Goal: Task Accomplishment & Management: Complete application form

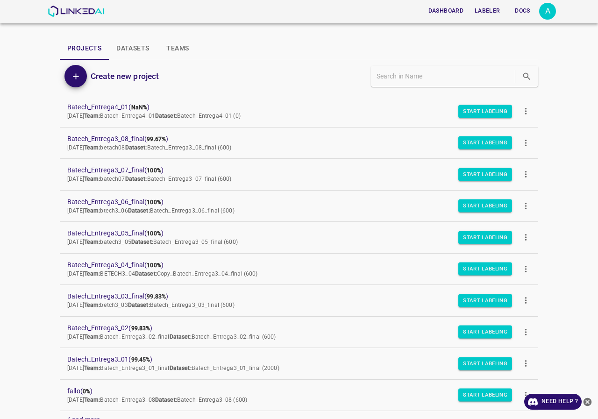
click at [521, 107] on icon "more" at bounding box center [526, 111] width 10 height 10
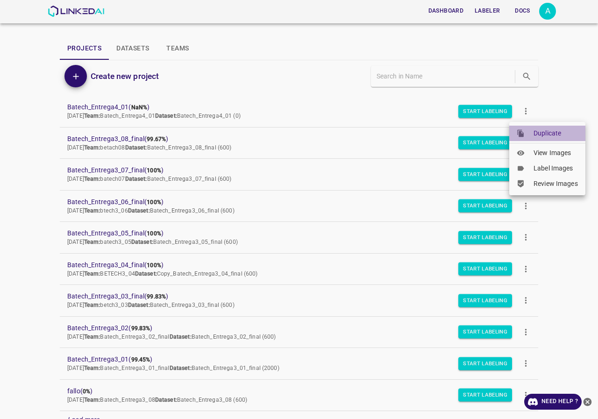
click at [532, 131] on div at bounding box center [524, 133] width 17 height 8
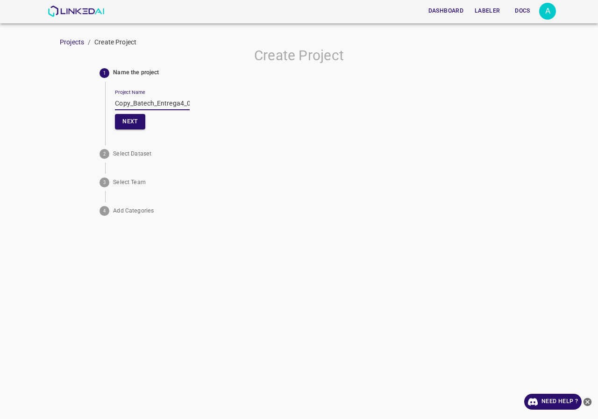
drag, startPoint x: 133, startPoint y: 103, endPoint x: 67, endPoint y: 109, distance: 66.6
click at [67, 109] on div "Create Project 1 Name the project Project Name Copy_Batech_Entrega4_01 Next 2 S…" at bounding box center [299, 133] width 598 height 172
click at [176, 104] on input "Batech_Entrega4_01" at bounding box center [152, 104] width 75 height 14
drag, startPoint x: 84, startPoint y: 102, endPoint x: 39, endPoint y: 102, distance: 44.4
click at [39, 102] on div "Create Project 1 Name the project Project Name Batech_Entrega4_02 Next 2 Select…" at bounding box center [299, 133] width 598 height 172
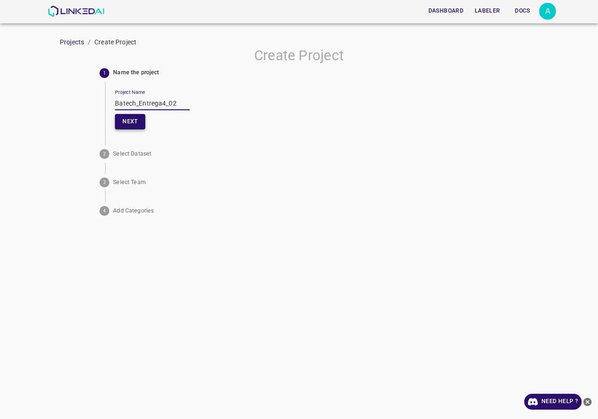
type input "Batech_Entrega4_02"
click at [136, 119] on button "Next" at bounding box center [130, 121] width 30 height 15
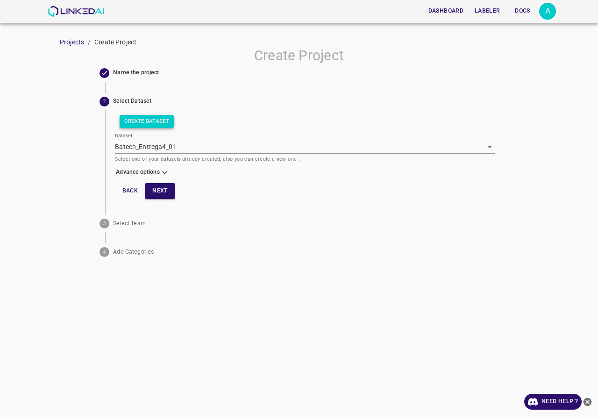
click at [157, 120] on button "Create Dataset" at bounding box center [147, 121] width 54 height 13
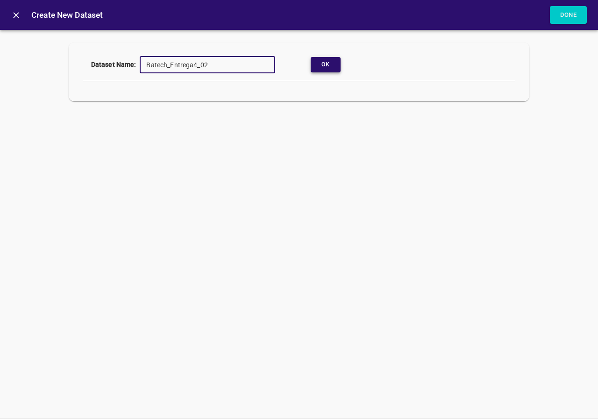
click at [312, 70] on button "Ok" at bounding box center [325, 64] width 30 height 15
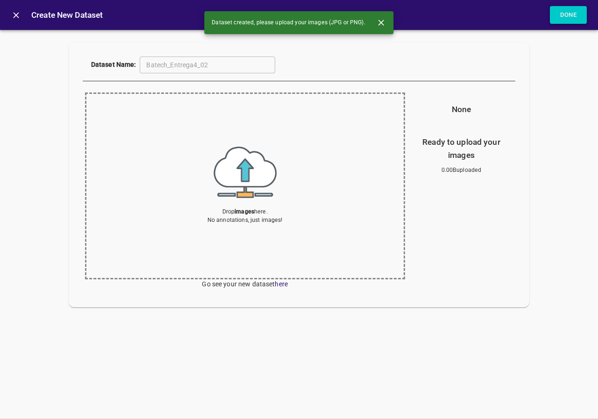
click at [557, 16] on button "Done" at bounding box center [567, 15] width 37 height 18
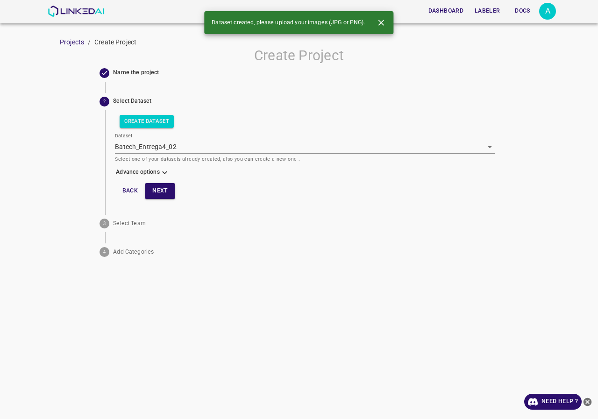
click at [162, 170] on icon at bounding box center [165, 173] width 10 height 10
click at [151, 192] on body "Dashboard Labeler Docs A Projects / Create Project Create Project Name the proj…" at bounding box center [299, 209] width 598 height 419
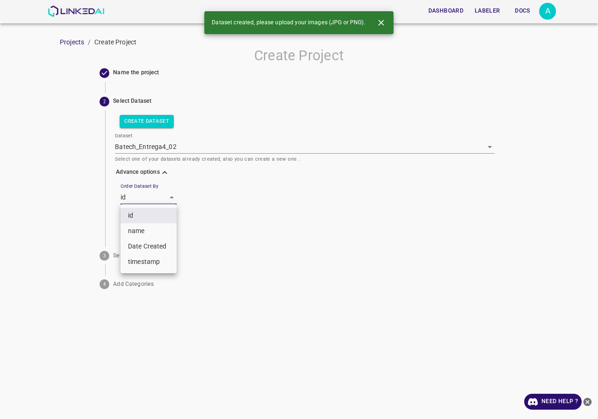
click at [145, 233] on li "name" at bounding box center [148, 230] width 56 height 15
type input "key"
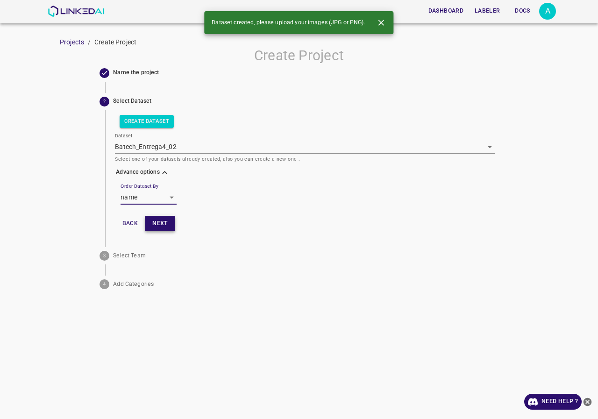
click at [161, 224] on button "Next" at bounding box center [160, 223] width 30 height 15
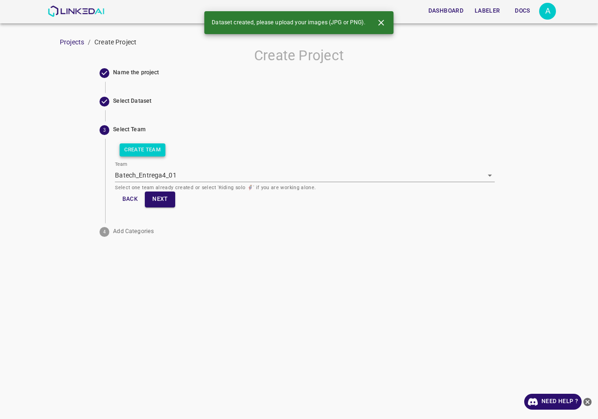
click at [145, 154] on button "Create Team" at bounding box center [143, 149] width 46 height 13
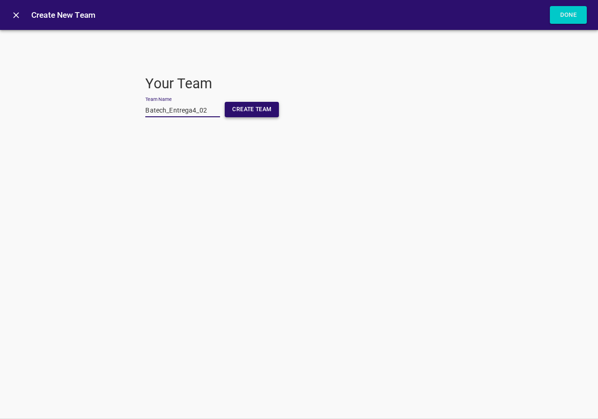
type input "Batech_Entrega4_02"
click at [248, 105] on button "Create Team" at bounding box center [252, 109] width 54 height 15
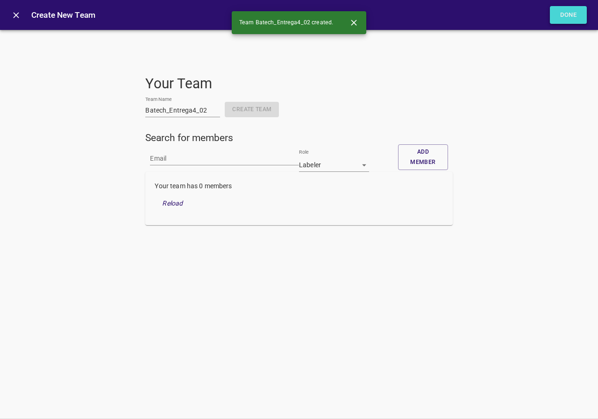
click at [555, 14] on button "Done" at bounding box center [567, 15] width 37 height 18
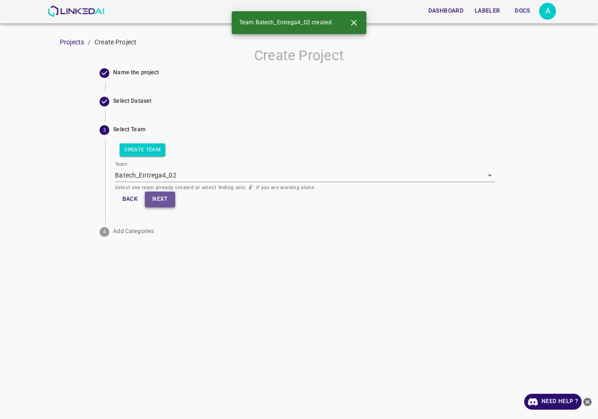
click at [159, 200] on button "Next" at bounding box center [160, 198] width 30 height 15
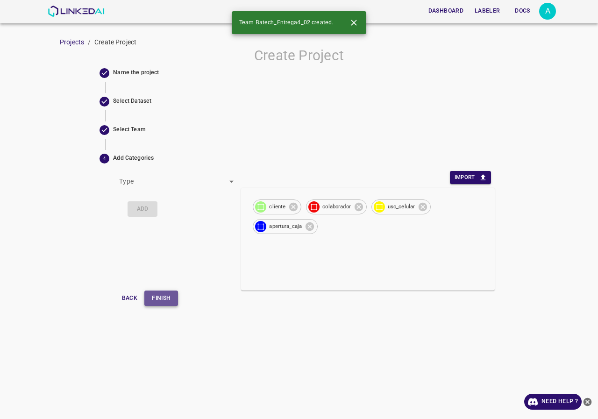
click at [160, 298] on button "Finish" at bounding box center [161, 297] width 34 height 15
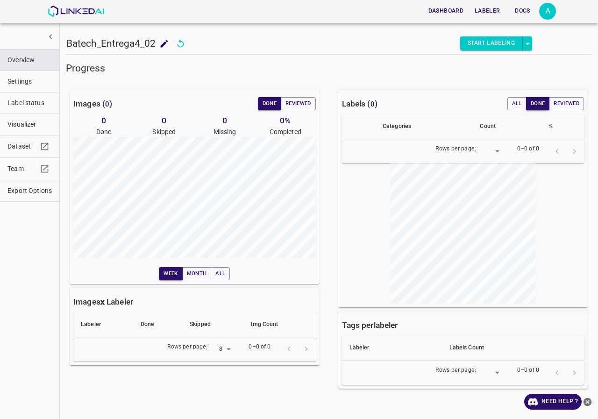
click at [73, 18] on div "Dashboard Labeler Docs A" at bounding box center [302, 11] width 508 height 22
click at [72, 14] on img at bounding box center [76, 11] width 56 height 11
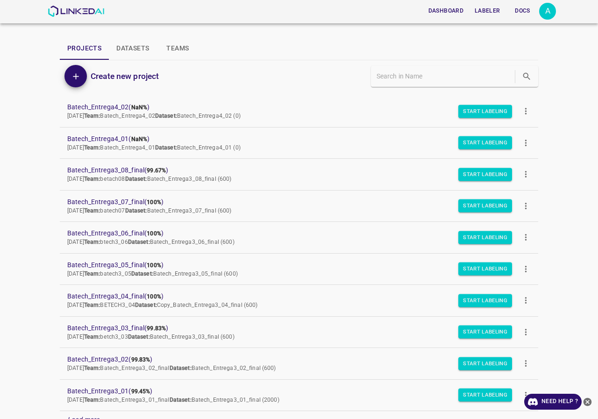
click at [521, 113] on icon "more" at bounding box center [526, 111] width 10 height 10
click at [536, 132] on span "Duplicate" at bounding box center [555, 133] width 44 height 10
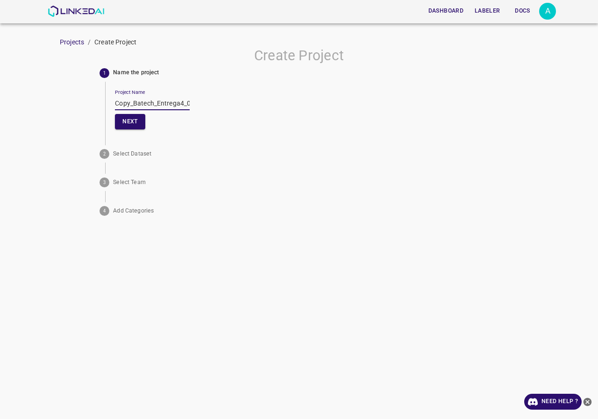
drag, startPoint x: 134, startPoint y: 101, endPoint x: 62, endPoint y: 103, distance: 71.9
click at [62, 103] on div "Create Project 1 Name the project Project Name Copy_Batech_Entrega4_02 Next 2 S…" at bounding box center [299, 133] width 598 height 172
click at [187, 102] on div "Project Name Batech_Entrega4_02 Next" at bounding box center [304, 108] width 379 height 53
click at [176, 103] on input "Batech_Entrega4_02" at bounding box center [152, 104] width 75 height 14
drag, startPoint x: 180, startPoint y: 103, endPoint x: 59, endPoint y: 105, distance: 120.9
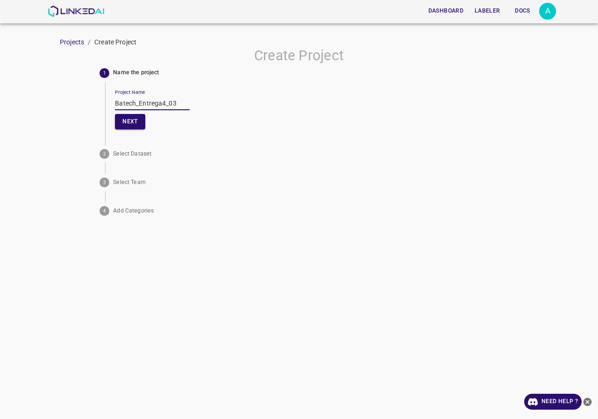
click at [59, 105] on div "Create Project 1 Name the project Project Name Batech_Entrega4_03 Next 2 Select…" at bounding box center [299, 133] width 598 height 172
type input "Batech_Entrega4_03"
click at [139, 123] on button "Next" at bounding box center [130, 121] width 30 height 15
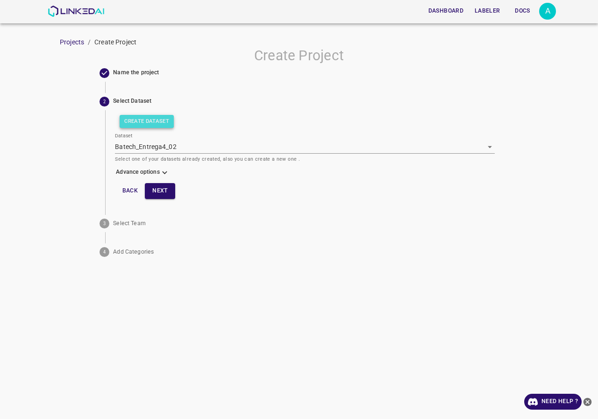
click at [156, 126] on button "Create Dataset" at bounding box center [147, 121] width 54 height 13
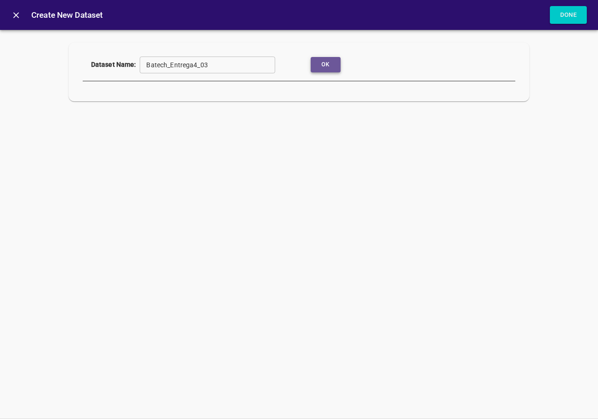
click at [323, 69] on button "Ok" at bounding box center [325, 64] width 30 height 15
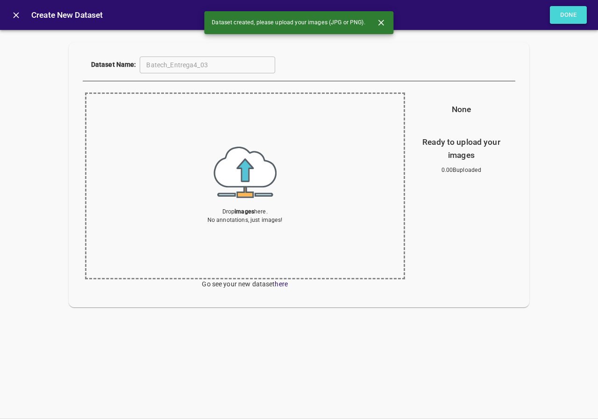
click at [564, 17] on button "Done" at bounding box center [567, 15] width 37 height 18
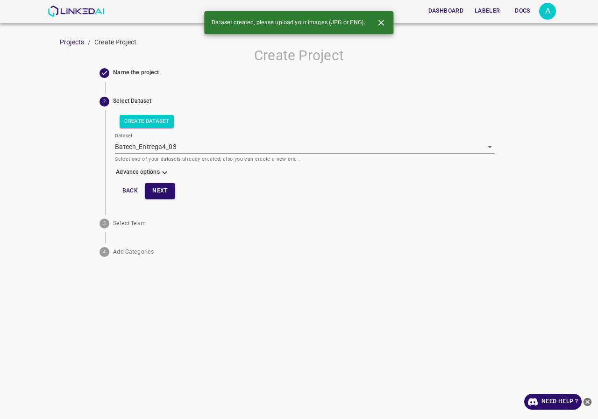
click at [161, 173] on icon at bounding box center [165, 173] width 10 height 10
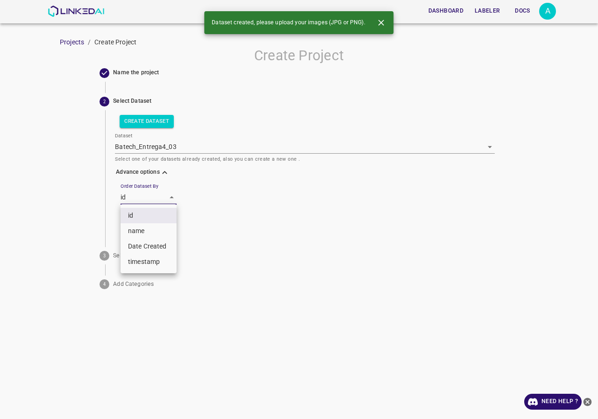
click at [140, 197] on body "Dashboard Labeler Docs A Projects / Create Project Create Project Name the proj…" at bounding box center [299, 209] width 598 height 419
click at [135, 233] on li "name" at bounding box center [148, 230] width 56 height 15
type input "key"
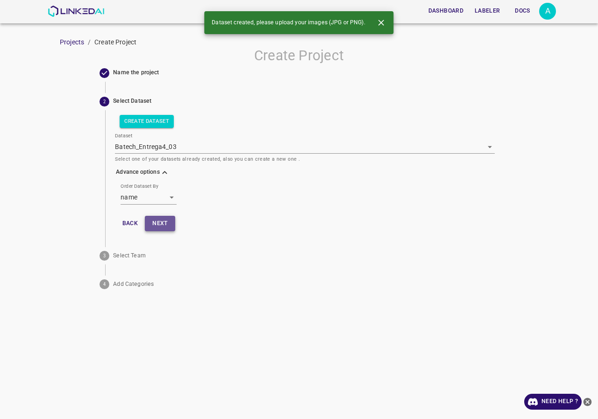
click at [155, 219] on button "Next" at bounding box center [160, 223] width 30 height 15
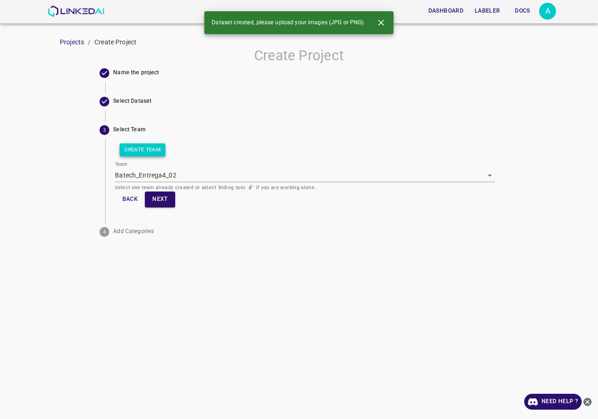
click at [147, 143] on button "Create Team" at bounding box center [143, 149] width 46 height 13
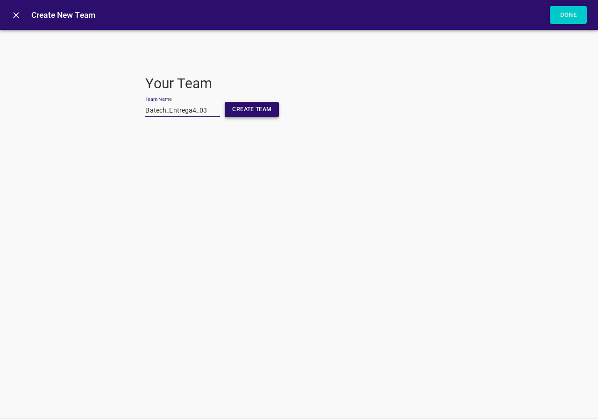
type input "Batech_Entrega4_03"
click at [259, 111] on button "Create Team" at bounding box center [252, 109] width 54 height 15
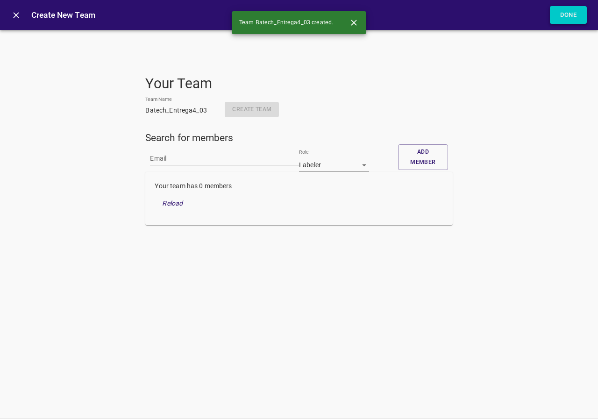
click at [578, 20] on button "Done" at bounding box center [567, 15] width 37 height 18
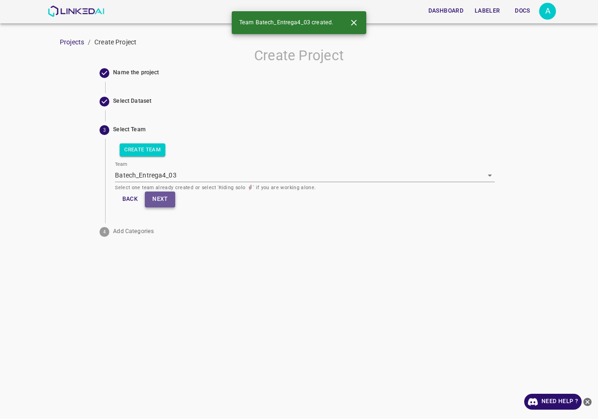
click at [170, 200] on button "Next" at bounding box center [160, 198] width 30 height 15
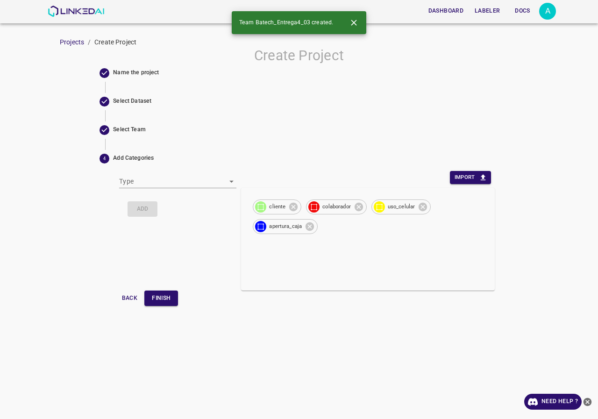
click at [173, 300] on button "Finish" at bounding box center [161, 297] width 34 height 15
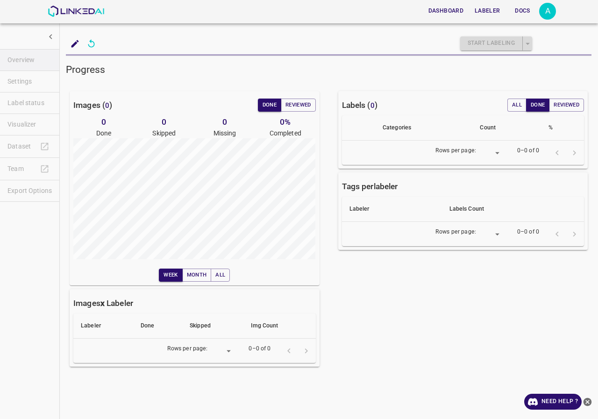
type input "8"
click at [99, 11] on img at bounding box center [76, 11] width 56 height 11
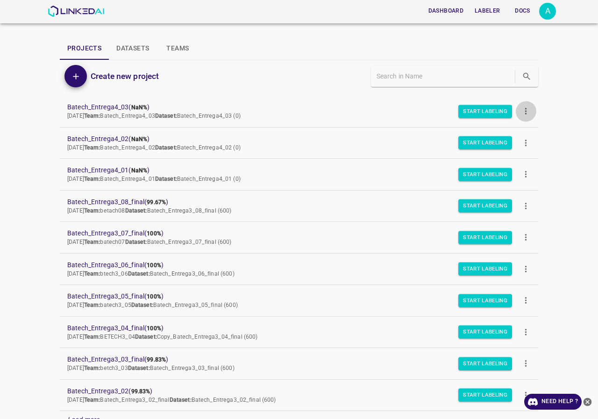
click at [523, 103] on button "more" at bounding box center [525, 111] width 21 height 21
click at [531, 131] on div at bounding box center [524, 133] width 17 height 8
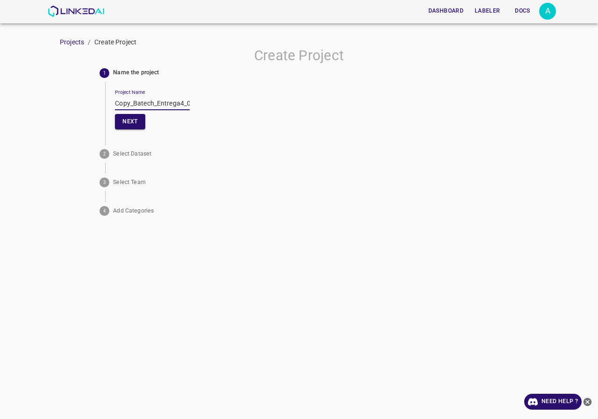
drag, startPoint x: 134, startPoint y: 103, endPoint x: 82, endPoint y: 103, distance: 51.8
click at [82, 103] on div "Create Project 1 Name the project Project Name Copy_Batech_Entrega4_03 Next 2 S…" at bounding box center [299, 133] width 598 height 172
click at [178, 103] on input "Batech_Entrega4_03" at bounding box center [152, 104] width 75 height 14
drag, startPoint x: 178, startPoint y: 104, endPoint x: 53, endPoint y: 104, distance: 125.1
click at [53, 104] on div "Create Project 1 Name the project Project Name Batech_Entrega4_04 Next 2 Select…" at bounding box center [299, 133] width 598 height 172
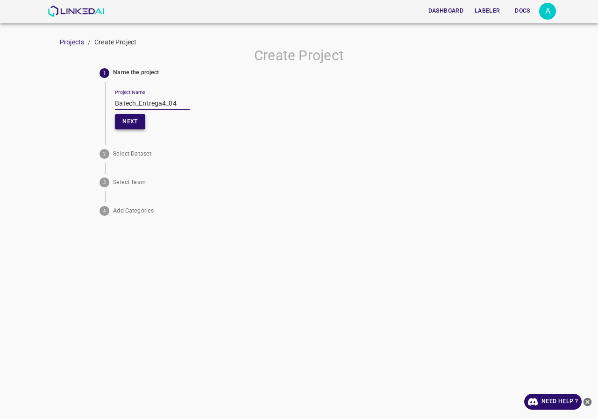
type input "Batech_Entrega4_04"
click at [124, 120] on button "Next" at bounding box center [130, 121] width 30 height 15
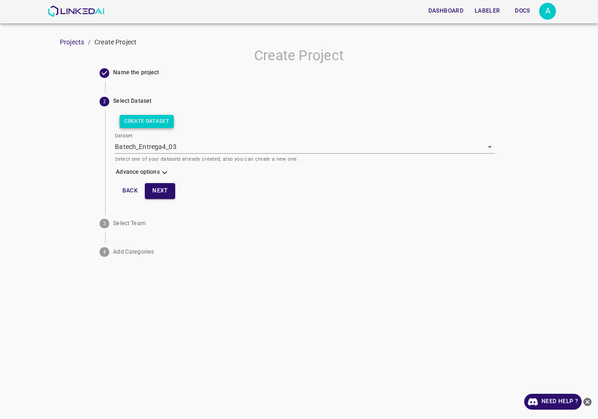
click at [158, 119] on button "Create Dataset" at bounding box center [147, 121] width 54 height 13
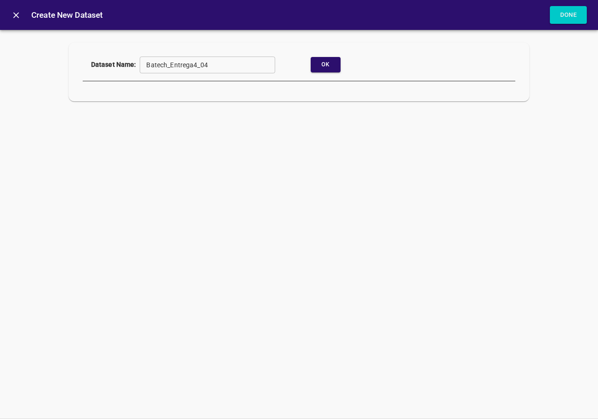
click at [342, 71] on div "Ok" at bounding box center [325, 65] width 108 height 18
click at [327, 66] on button "Ok" at bounding box center [325, 64] width 30 height 15
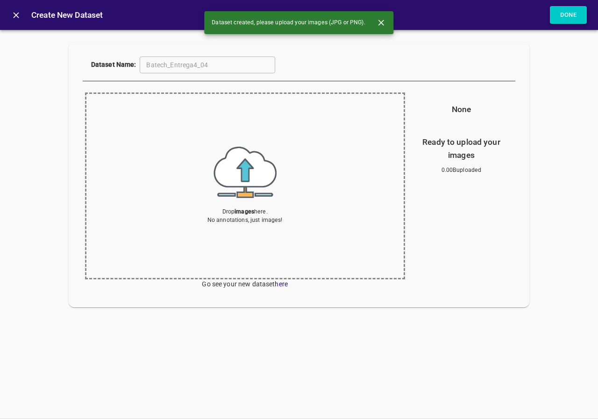
click at [561, 18] on button "Done" at bounding box center [567, 15] width 37 height 18
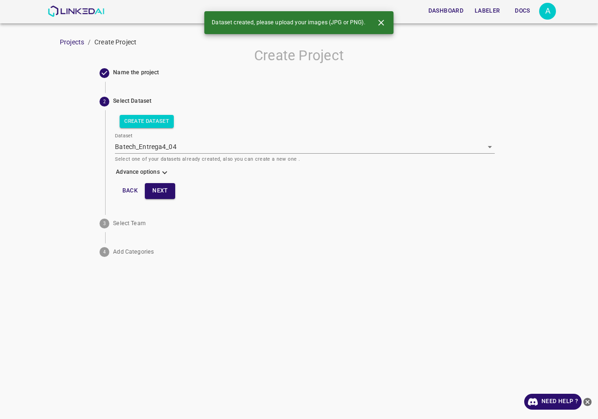
click at [163, 173] on icon at bounding box center [165, 173] width 10 height 10
click at [146, 206] on div "Create Dataset Dataset Batech_Entrega4_04 [object Object] Select one of your da…" at bounding box center [304, 173] width 379 height 126
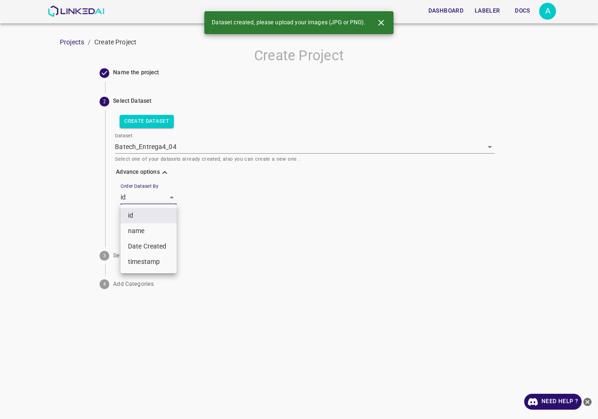
click at [147, 199] on body "Dashboard Labeler Docs A Projects / Create Project Create Project Name the proj…" at bounding box center [299, 209] width 598 height 419
click at [144, 227] on li "name" at bounding box center [148, 230] width 56 height 15
type input "key"
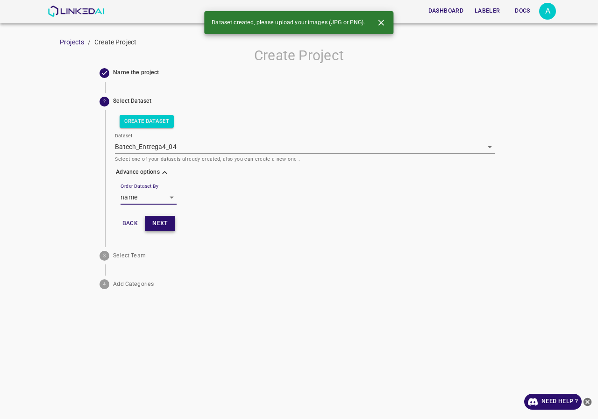
click at [153, 225] on button "Next" at bounding box center [160, 223] width 30 height 15
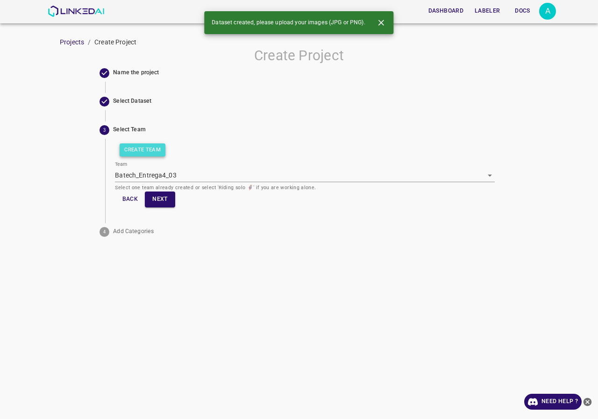
click at [148, 154] on button "Create Team" at bounding box center [143, 149] width 46 height 13
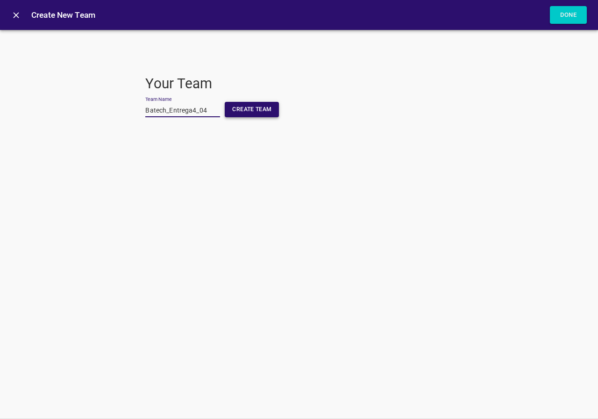
type input "Batech_Entrega4_04"
click at [236, 113] on button "Create Team" at bounding box center [252, 109] width 54 height 15
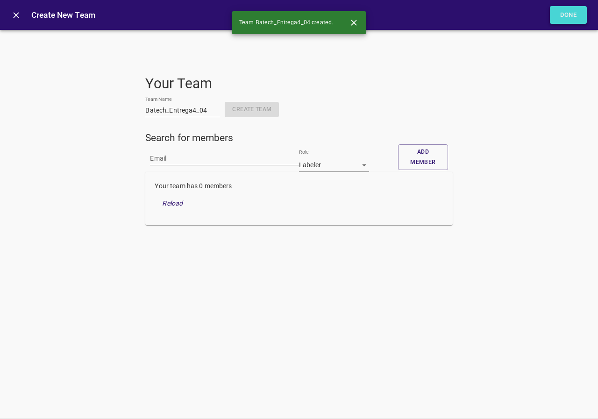
click at [571, 18] on button "Done" at bounding box center [567, 15] width 37 height 18
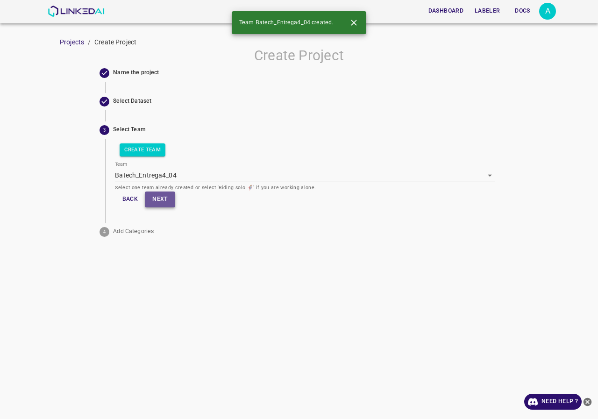
click at [155, 203] on button "Next" at bounding box center [160, 198] width 30 height 15
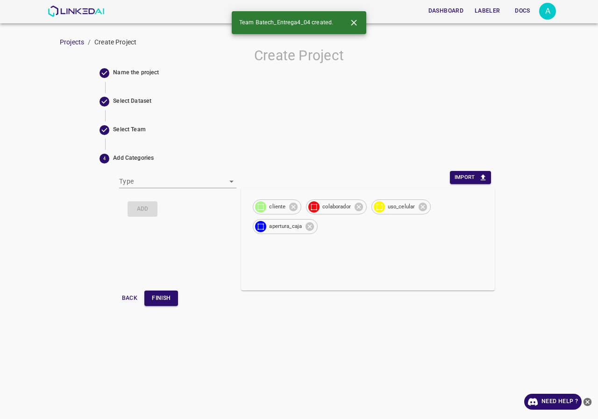
click at [156, 303] on button "Finish" at bounding box center [161, 297] width 34 height 15
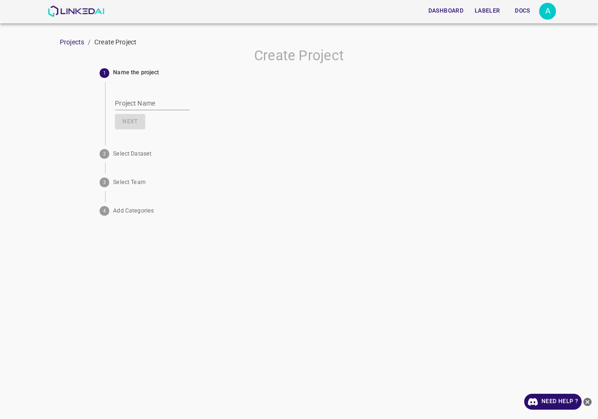
click at [85, 17] on div "Dashboard Labeler Docs A" at bounding box center [302, 11] width 508 height 22
click at [82, 13] on img at bounding box center [76, 11] width 56 height 11
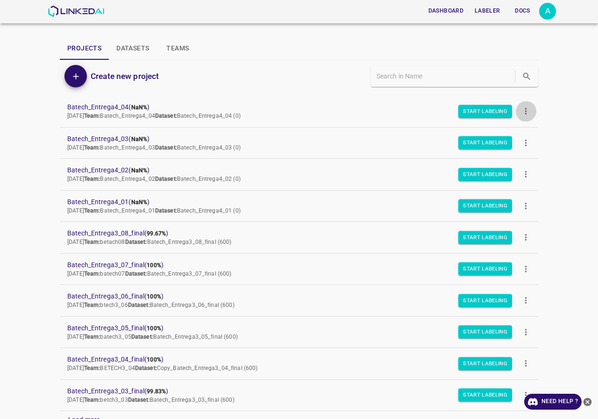
click at [525, 114] on icon "more" at bounding box center [526, 111] width 2 height 7
click at [521, 133] on icon at bounding box center [520, 133] width 8 height 8
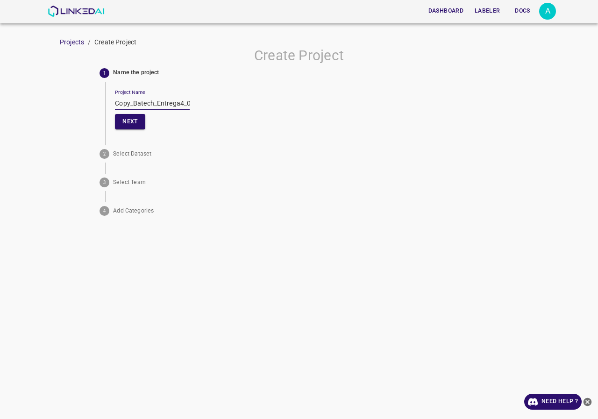
drag, startPoint x: 132, startPoint y: 104, endPoint x: 81, endPoint y: 113, distance: 52.0
click at [81, 113] on div "Create Project 1 Name the project Project Name Copy_Batech_Entrega4_04 Next 2 S…" at bounding box center [299, 133] width 598 height 172
click at [180, 102] on input "Batech_Entrega4_04" at bounding box center [152, 104] width 75 height 14
drag, startPoint x: 180, startPoint y: 104, endPoint x: 20, endPoint y: 105, distance: 160.1
click at [20, 105] on div "Create Project 1 Name the project Project Name Batech_Entrega4_05 Next 2 Select…" at bounding box center [299, 133] width 598 height 172
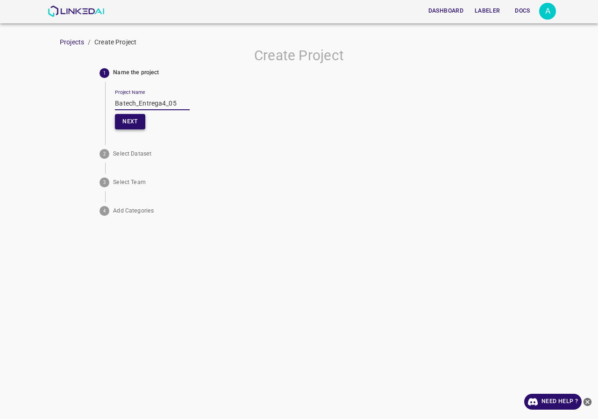
type input "Batech_Entrega4_05"
click at [116, 119] on button "Next" at bounding box center [130, 121] width 30 height 15
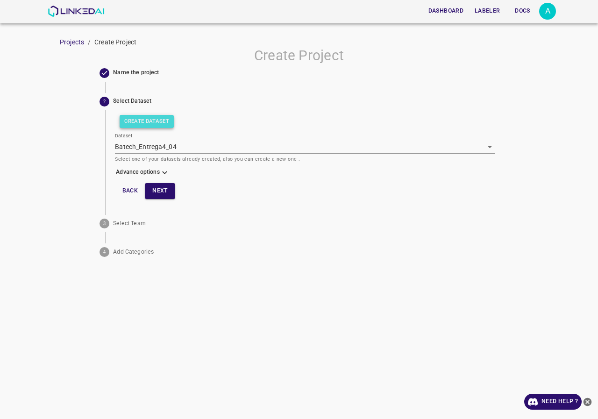
click at [156, 125] on button "Create Dataset" at bounding box center [147, 121] width 54 height 13
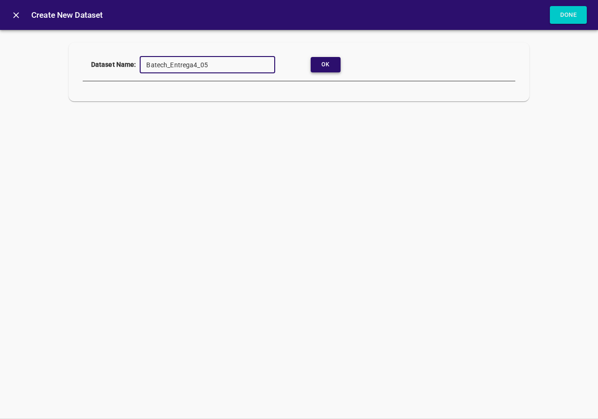
click at [325, 68] on button "Ok" at bounding box center [325, 64] width 30 height 15
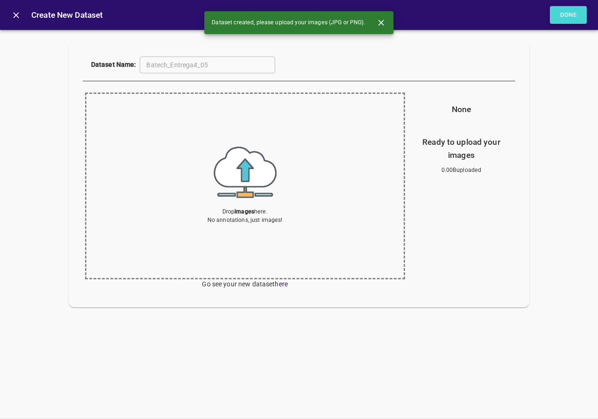
click at [579, 17] on button "Done" at bounding box center [567, 15] width 37 height 18
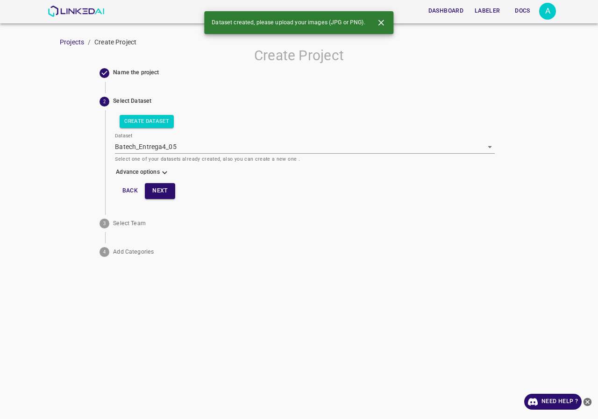
click at [168, 175] on icon at bounding box center [165, 173] width 10 height 10
click at [159, 201] on body "Dashboard Labeler Docs A Projects / Create Project Create Project Name the proj…" at bounding box center [299, 209] width 598 height 419
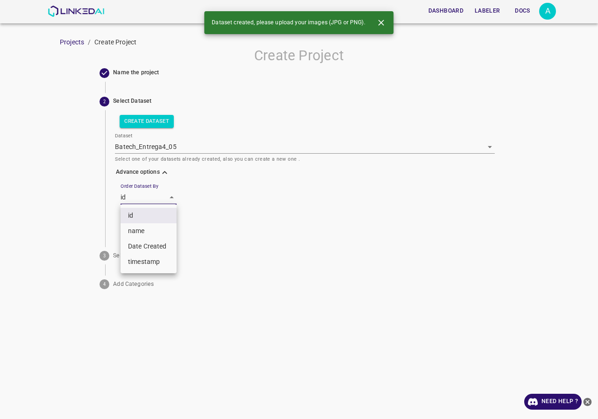
click at [140, 230] on li "name" at bounding box center [148, 230] width 56 height 15
type input "key"
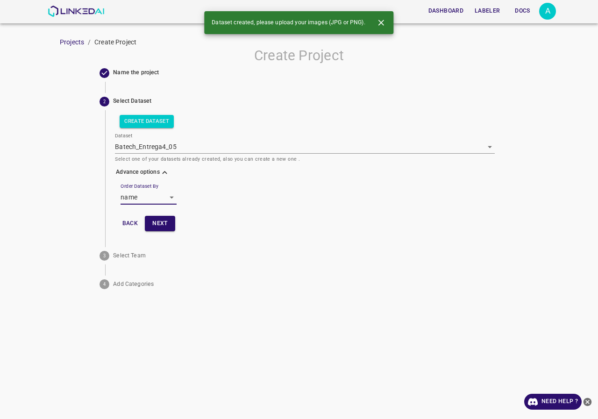
click at [158, 218] on button "Next" at bounding box center [160, 223] width 30 height 15
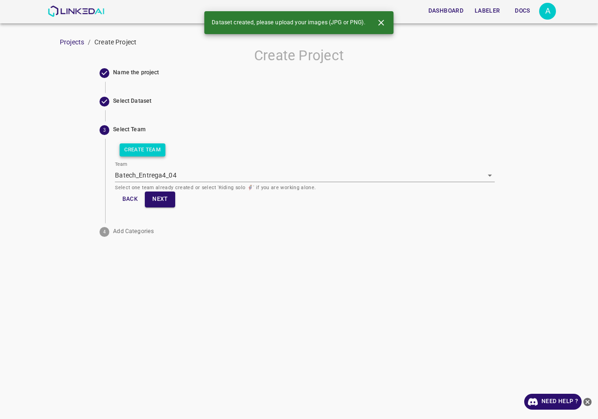
click at [136, 143] on button "Create Team" at bounding box center [143, 149] width 46 height 13
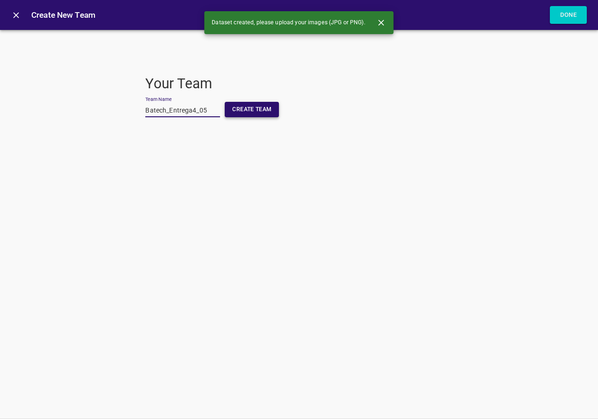
type input "Batech_Entrega4_05"
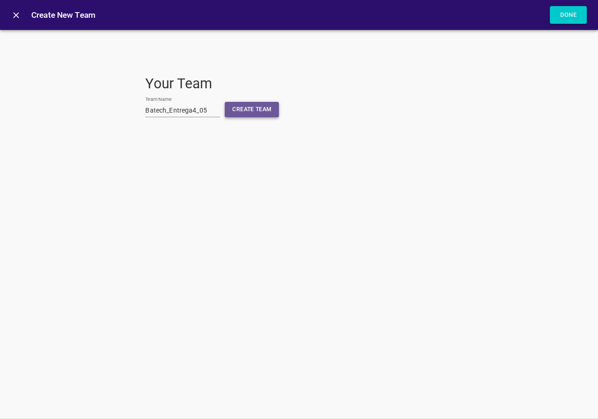
click at [243, 111] on button "Create Team" at bounding box center [252, 109] width 54 height 15
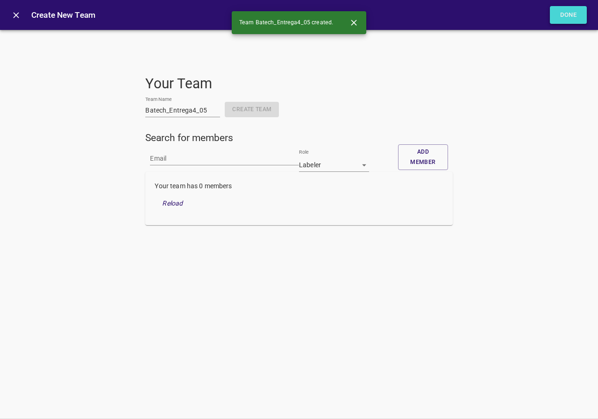
click at [560, 13] on button "Done" at bounding box center [567, 15] width 37 height 18
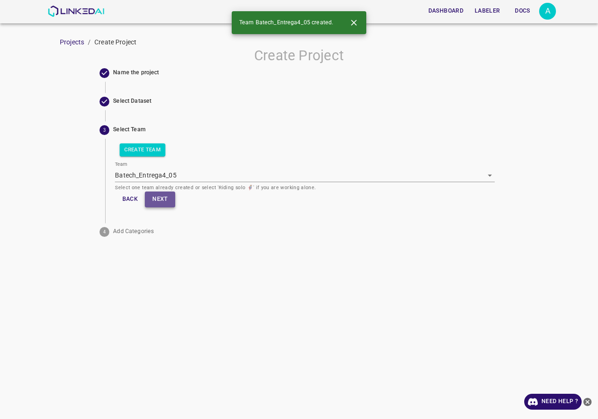
click at [168, 206] on button "Next" at bounding box center [160, 198] width 30 height 15
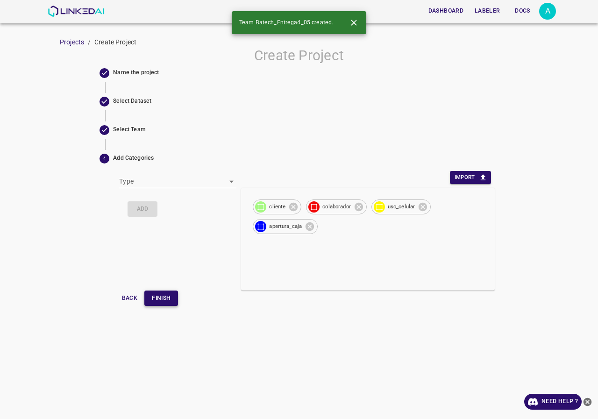
click at [169, 300] on button "Finish" at bounding box center [161, 297] width 34 height 15
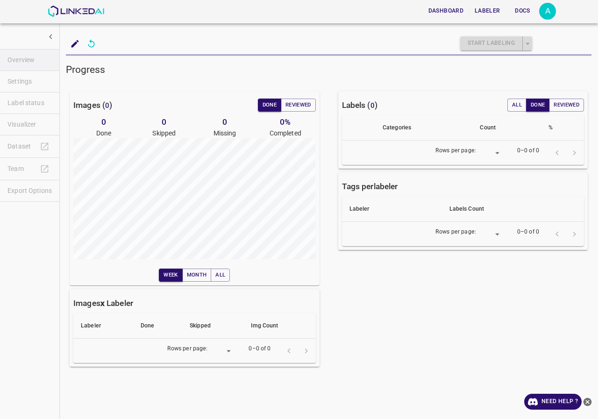
type input "8"
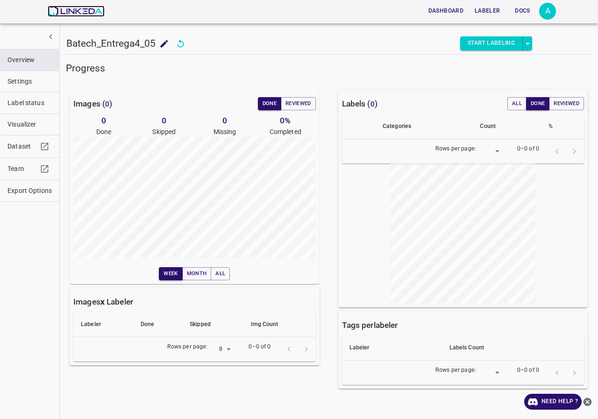
click at [92, 7] on img at bounding box center [76, 11] width 56 height 11
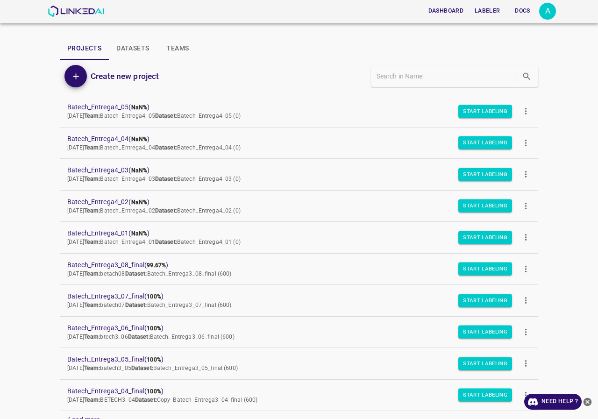
click at [521, 113] on icon "more" at bounding box center [526, 111] width 10 height 10
click at [530, 130] on div at bounding box center [524, 133] width 17 height 8
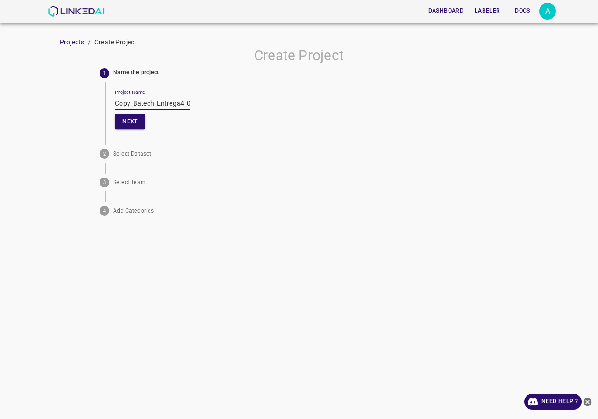
drag, startPoint x: 131, startPoint y: 104, endPoint x: 102, endPoint y: 109, distance: 29.4
click at [102, 109] on div "1 Name the project Project Name Copy_Batech_Entrega4_05 Next" at bounding box center [298, 99] width 398 height 70
drag, startPoint x: 134, startPoint y: 103, endPoint x: 84, endPoint y: 113, distance: 51.1
click at [84, 113] on div "Create Project 1 Name the project Project Name Copy_Batech_Entrega4_05 Next 2 S…" at bounding box center [299, 133] width 598 height 172
click at [176, 99] on input "Batech_Entrega4_05" at bounding box center [152, 104] width 75 height 14
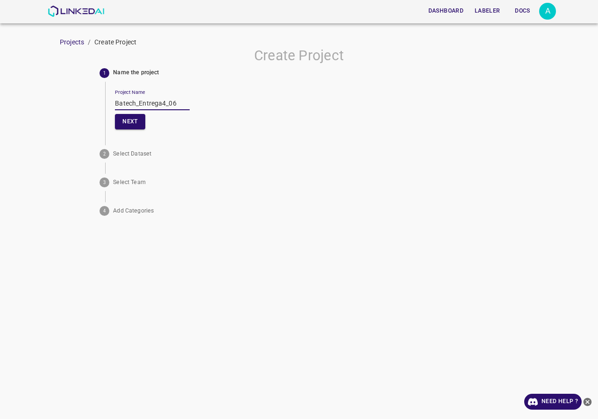
drag, startPoint x: 186, startPoint y: 99, endPoint x: 85, endPoint y: 107, distance: 102.1
click at [85, 107] on div "Create Project 1 Name the project Project Name Batech_Entrega4_06 Next 2 Select…" at bounding box center [299, 133] width 598 height 172
type input "Batech_Entrega4_06"
click at [130, 120] on button "Next" at bounding box center [130, 121] width 30 height 15
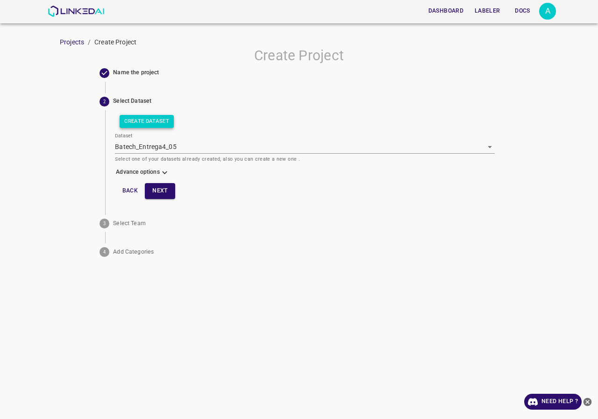
click at [162, 113] on div "Create Dataset Dataset Batech_Entrega4_05 [object Object] Select one of your da…" at bounding box center [304, 156] width 379 height 93
click at [162, 117] on button "Create Dataset" at bounding box center [147, 121] width 54 height 13
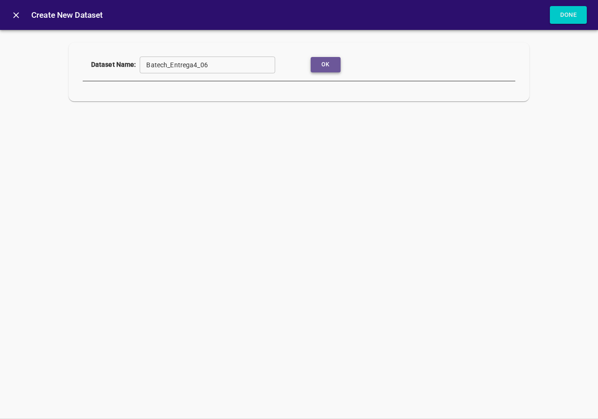
click at [328, 66] on button "Ok" at bounding box center [325, 64] width 30 height 15
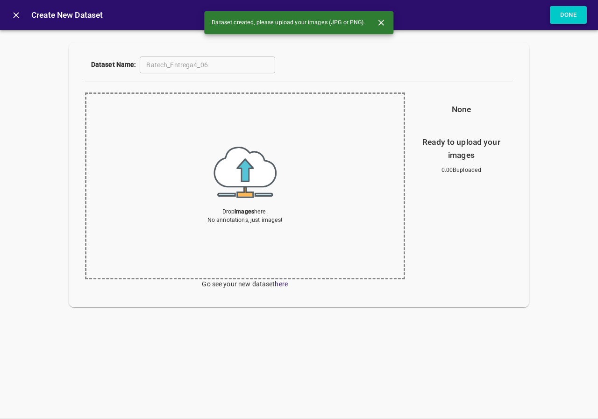
click at [575, 12] on button "Done" at bounding box center [567, 15] width 37 height 18
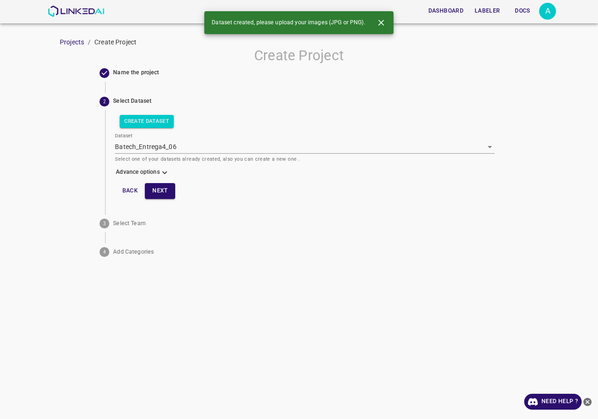
click at [162, 171] on icon at bounding box center [165, 173] width 10 height 10
click at [160, 203] on body "Dashboard Labeler Docs A Projects / Create Project Create Project Name the proj…" at bounding box center [299, 209] width 598 height 419
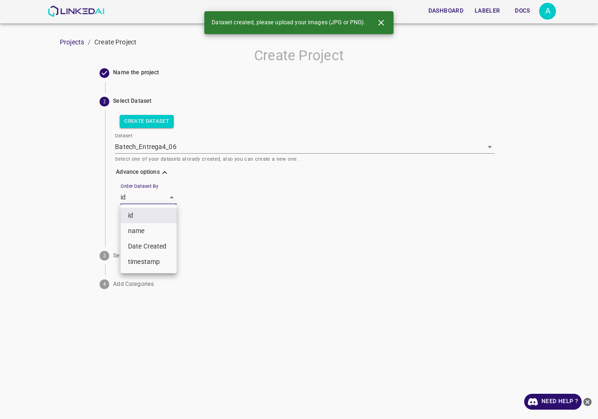
click at [150, 229] on li "name" at bounding box center [148, 230] width 56 height 15
type input "key"
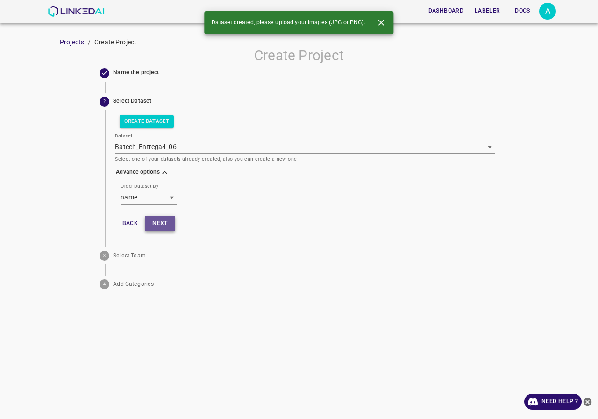
click at [162, 224] on button "Next" at bounding box center [160, 223] width 30 height 15
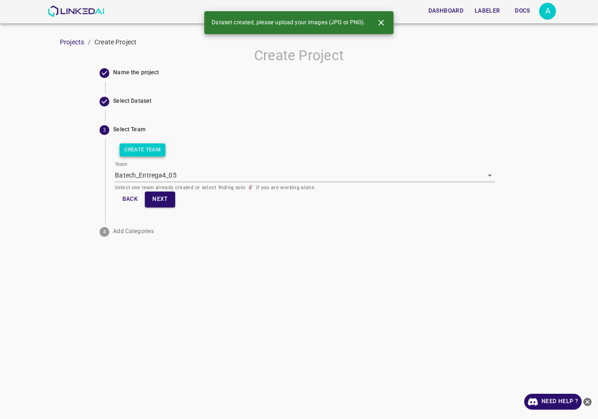
click at [150, 153] on button "Create Team" at bounding box center [143, 149] width 46 height 13
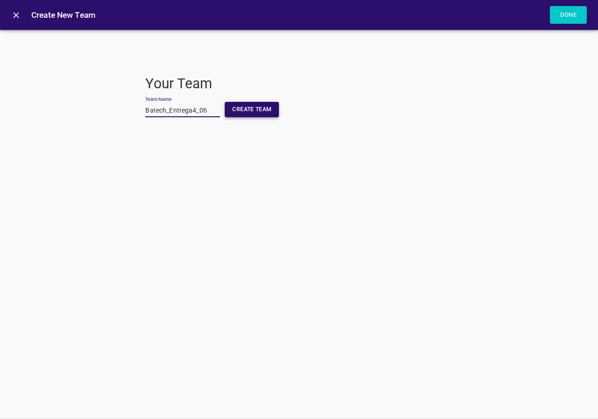
type input "Batech_Entrega4_06"
click at [245, 107] on button "Create Team" at bounding box center [252, 109] width 54 height 15
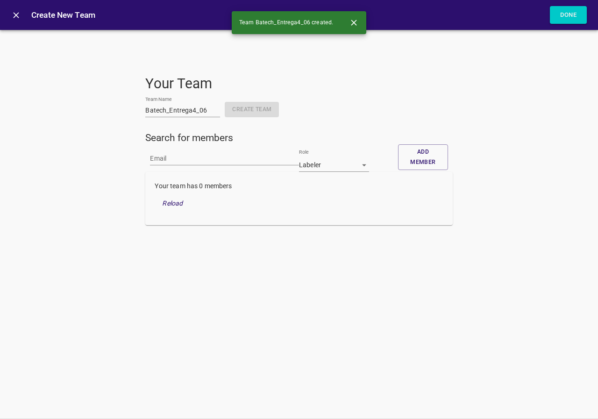
click at [569, 24] on div "Create New Team Done" at bounding box center [299, 15] width 598 height 30
click at [564, 12] on button "Done" at bounding box center [567, 15] width 37 height 18
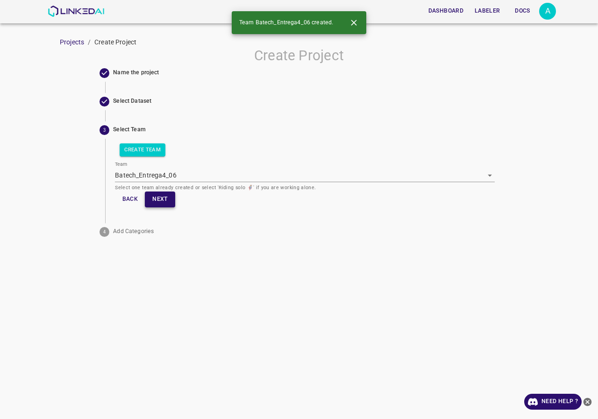
click at [167, 197] on button "Next" at bounding box center [160, 198] width 30 height 15
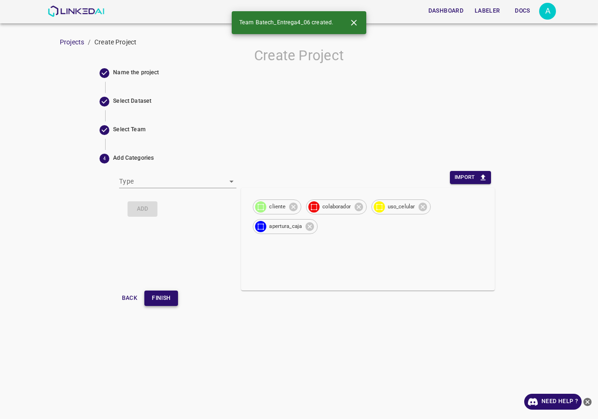
click at [171, 298] on button "Finish" at bounding box center [161, 297] width 34 height 15
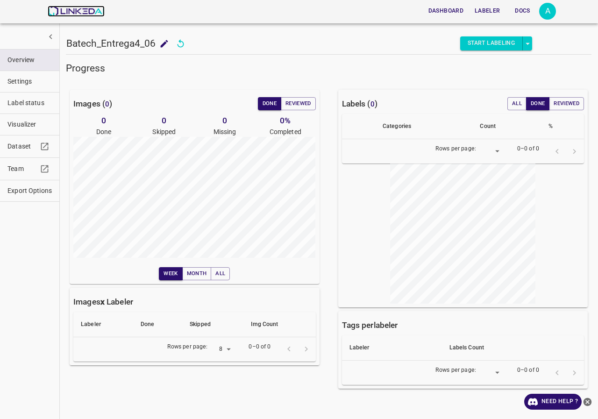
click at [91, 10] on img at bounding box center [76, 11] width 56 height 11
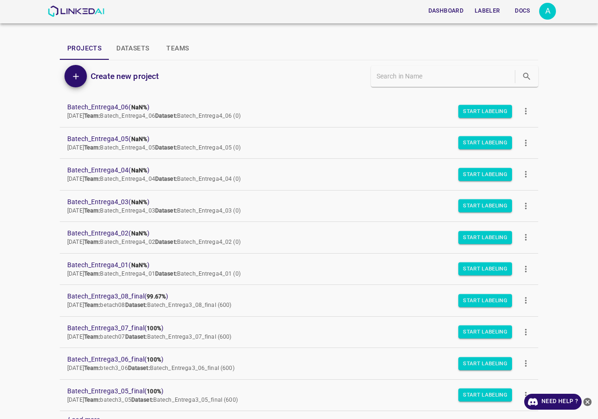
click at [521, 114] on icon "more" at bounding box center [526, 111] width 10 height 10
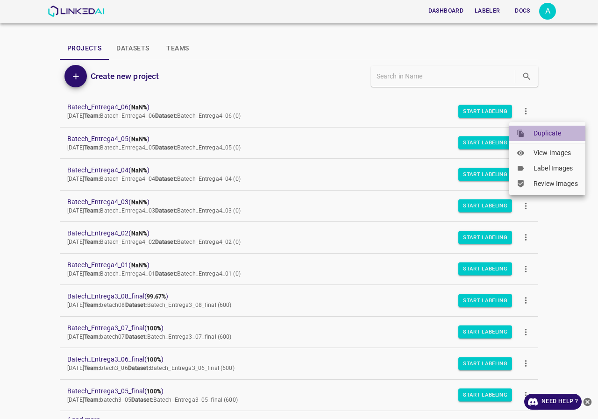
click at [530, 131] on div at bounding box center [524, 133] width 17 height 8
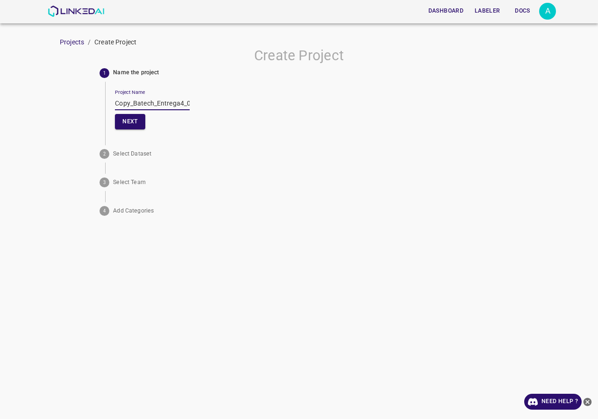
drag, startPoint x: 135, startPoint y: 102, endPoint x: 78, endPoint y: 107, distance: 56.7
click at [78, 107] on div "Create Project 1 Name the project Project Name Copy_Batech_Entrega4_06 Next 2 S…" at bounding box center [299, 133] width 598 height 172
click at [178, 102] on input "Batech_Entrega4_0" at bounding box center [152, 104] width 75 height 14
drag, startPoint x: 182, startPoint y: 104, endPoint x: 4, endPoint y: 106, distance: 178.4
click at [4, 106] on div "Create Project 1 Name the project Project Name Batech_Entrega4_07 Next 2 Select…" at bounding box center [299, 133] width 598 height 172
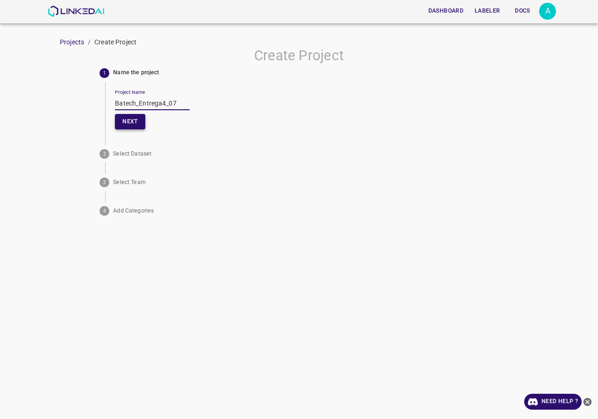
type input "Batech_Entrega4_07"
click at [140, 121] on button "Next" at bounding box center [130, 121] width 30 height 15
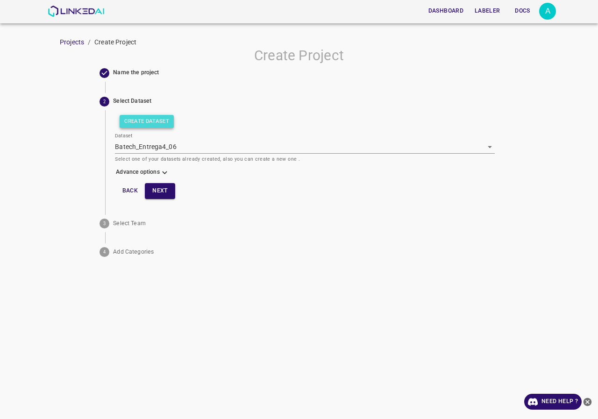
click at [161, 115] on button "Create Dataset" at bounding box center [147, 121] width 54 height 13
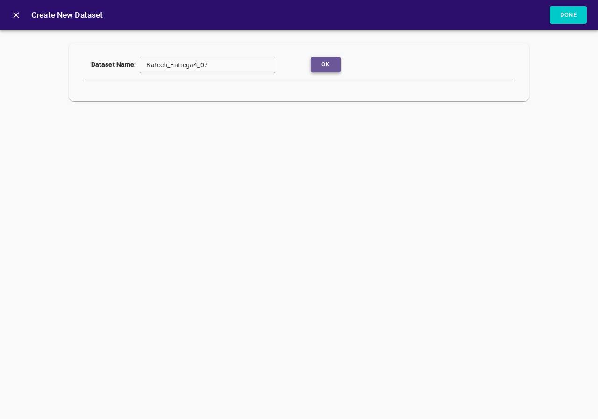
click at [317, 58] on button "Ok" at bounding box center [325, 64] width 30 height 15
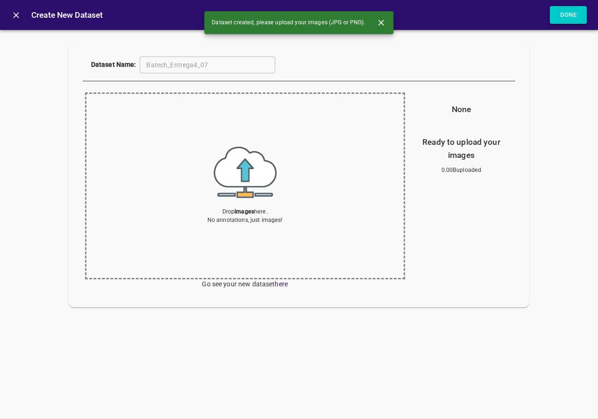
click at [572, 18] on button "Done" at bounding box center [567, 15] width 37 height 18
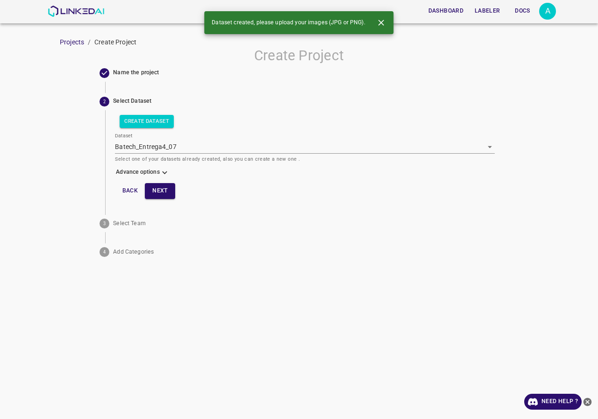
click at [165, 173] on icon at bounding box center [164, 172] width 5 height 3
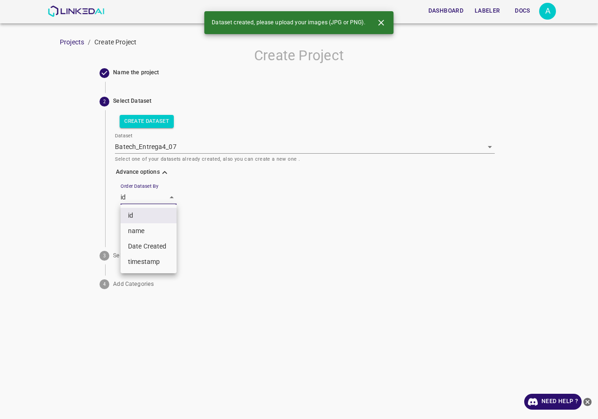
click at [151, 195] on body "Dashboard Labeler Docs A Projects / Create Project Create Project Name the proj…" at bounding box center [299, 209] width 598 height 419
click at [138, 227] on li "name" at bounding box center [148, 230] width 56 height 15
type input "key"
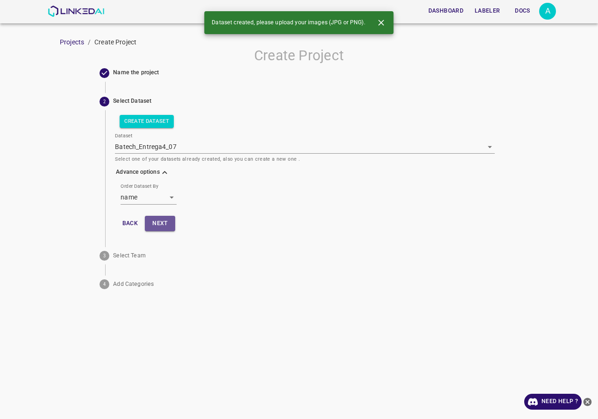
click at [169, 218] on button "Next" at bounding box center [160, 223] width 30 height 15
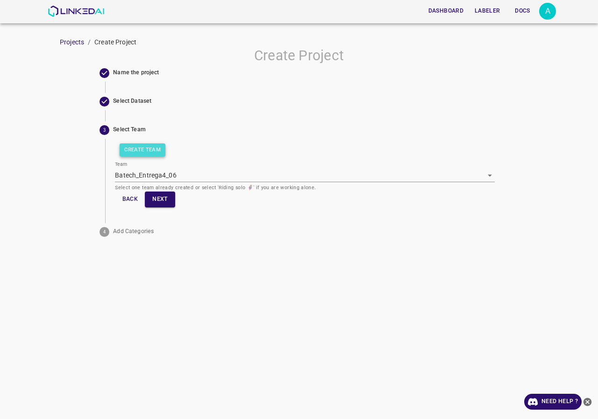
click at [148, 149] on button "Create Team" at bounding box center [143, 149] width 46 height 13
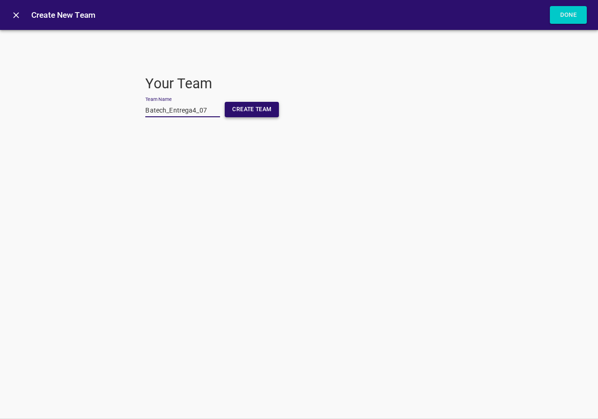
type input "Batech_Entrega4_07"
click at [241, 109] on button "Create Team" at bounding box center [252, 109] width 54 height 15
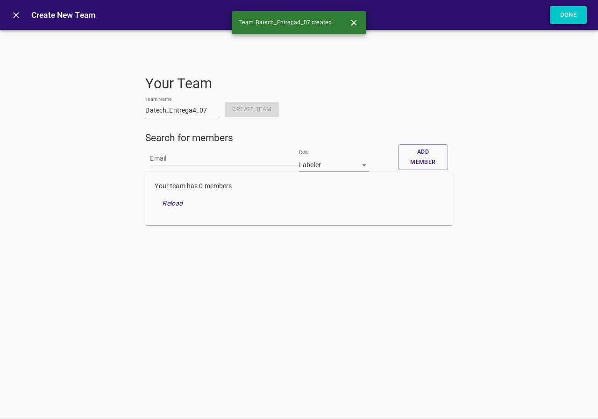
click at [573, 19] on button "Done" at bounding box center [567, 15] width 37 height 18
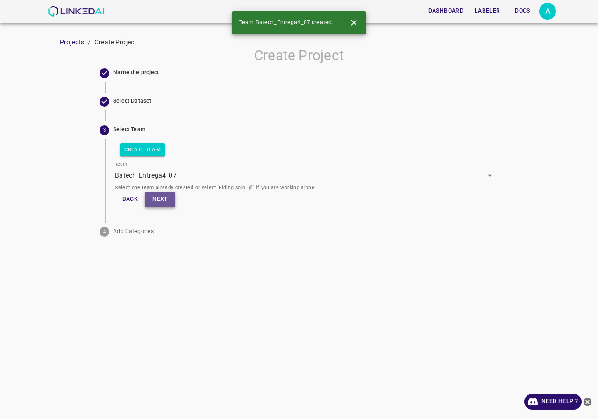
click at [164, 201] on button "Next" at bounding box center [160, 198] width 30 height 15
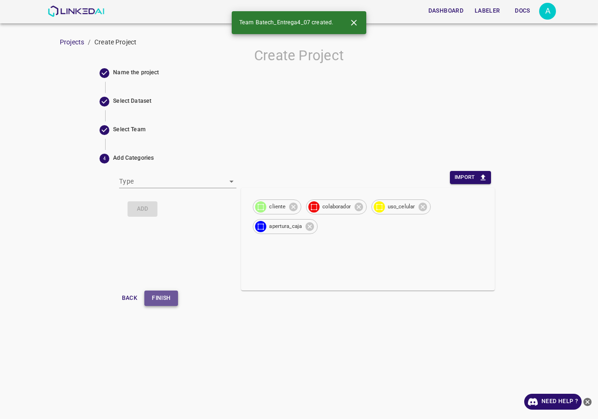
click at [169, 295] on button "Finish" at bounding box center [161, 297] width 34 height 15
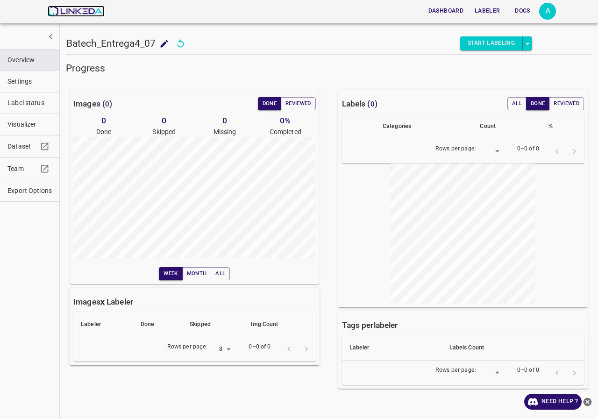
click at [84, 9] on img at bounding box center [76, 11] width 56 height 11
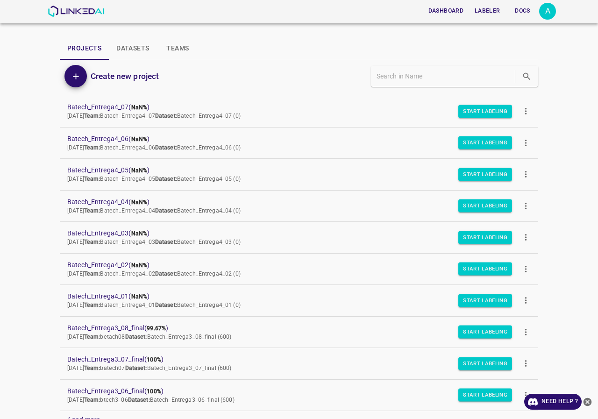
click at [525, 111] on icon "more" at bounding box center [526, 111] width 2 height 7
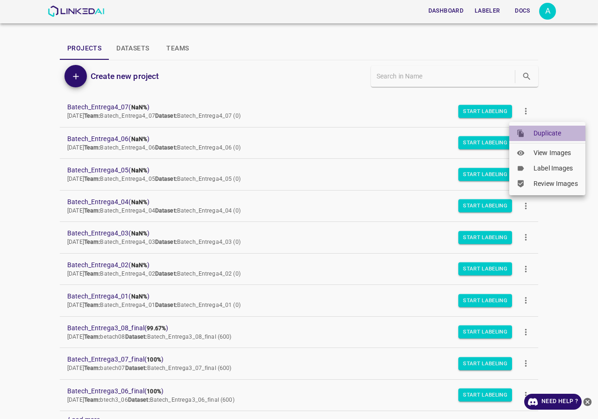
click at [525, 133] on div at bounding box center [524, 133] width 17 height 8
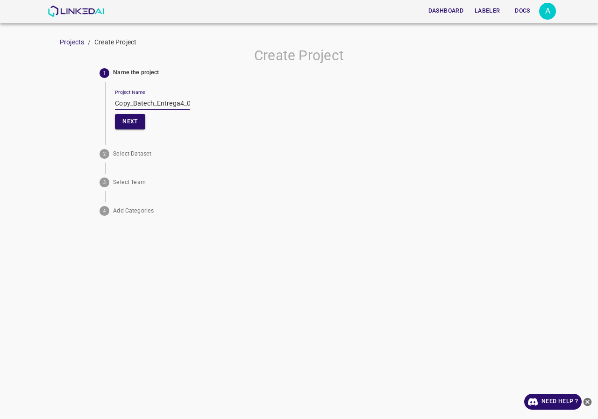
drag, startPoint x: 134, startPoint y: 103, endPoint x: 72, endPoint y: 105, distance: 61.7
click at [72, 105] on div "Create Project 1 Name the project Project Name Copy_Batech_Entrega4_07 Next 2 S…" at bounding box center [299, 133] width 598 height 172
click at [184, 104] on input "Batech_Entrega4_07" at bounding box center [152, 104] width 75 height 14
drag, startPoint x: 182, startPoint y: 104, endPoint x: 5, endPoint y: 108, distance: 177.5
click at [5, 108] on div "Create Project 1 Name the project Project Name Batech_Entrega4_08 Next 2 Select…" at bounding box center [299, 133] width 598 height 172
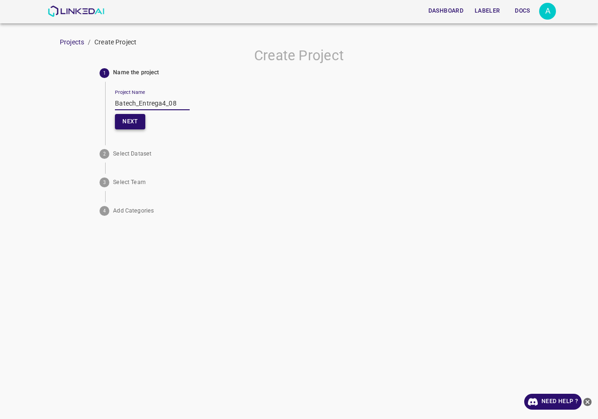
type input "Batech_Entrega4_08"
click at [139, 120] on button "Next" at bounding box center [130, 121] width 30 height 15
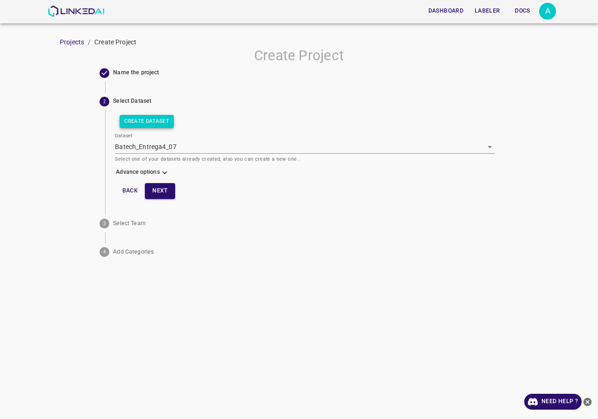
click at [162, 120] on button "Create Dataset" at bounding box center [147, 121] width 54 height 13
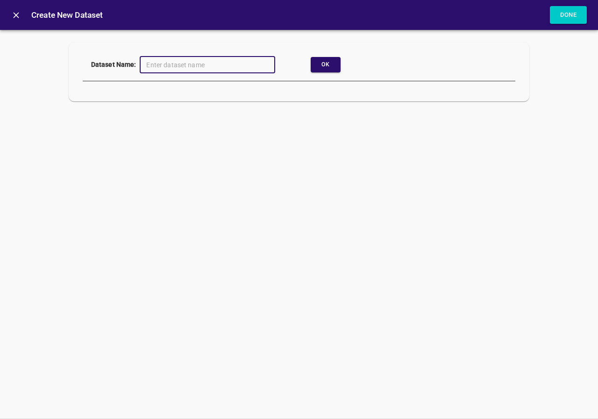
click at [14, 15] on icon "close" at bounding box center [16, 15] width 10 height 10
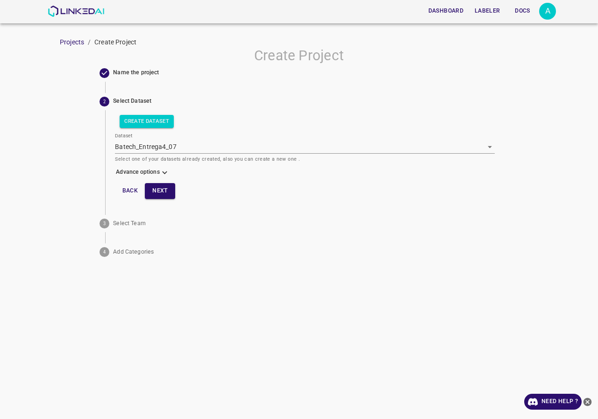
click at [163, 169] on icon at bounding box center [165, 173] width 10 height 10
click at [154, 197] on body "Dashboard Labeler Docs A Projects / Create Project Create Project Name the proj…" at bounding box center [299, 209] width 598 height 419
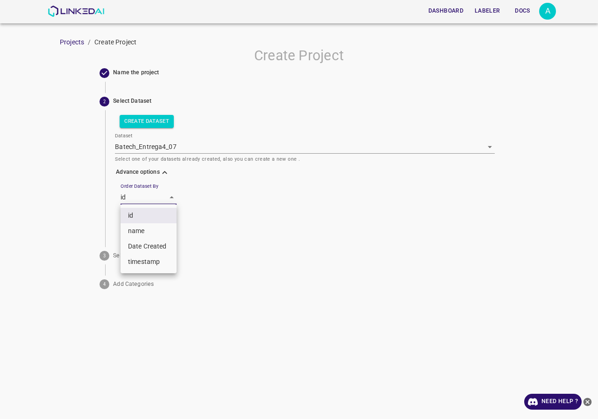
click at [146, 229] on li "name" at bounding box center [148, 230] width 56 height 15
type input "key"
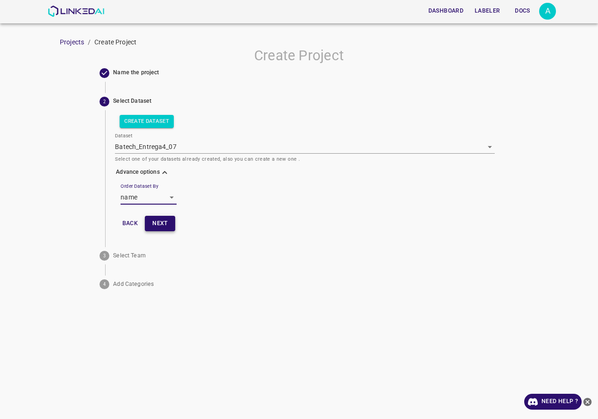
click at [157, 225] on button "Next" at bounding box center [160, 223] width 30 height 15
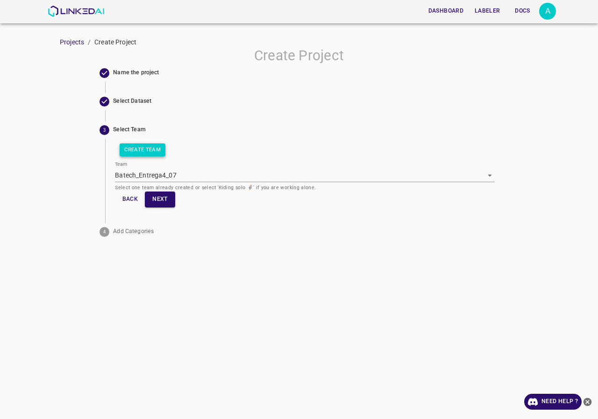
click at [146, 152] on button "Create Team" at bounding box center [143, 149] width 46 height 13
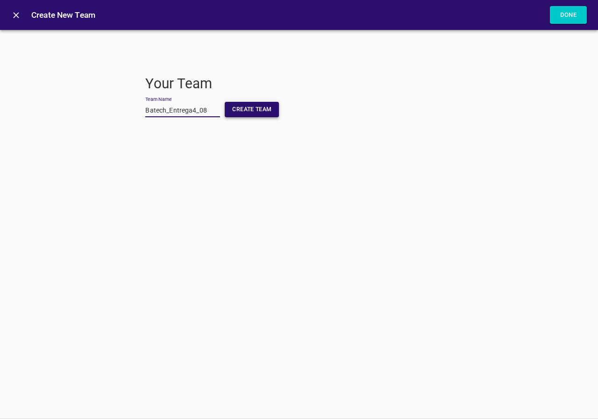
type input "Batech_Entrega4_08"
click at [257, 114] on button "Create Team" at bounding box center [252, 109] width 54 height 15
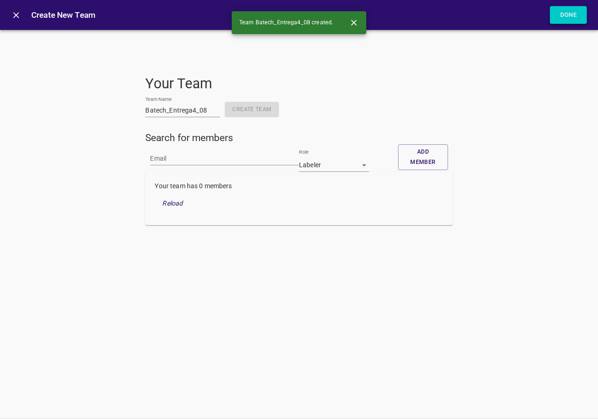
click at [567, 14] on button "Done" at bounding box center [567, 15] width 37 height 18
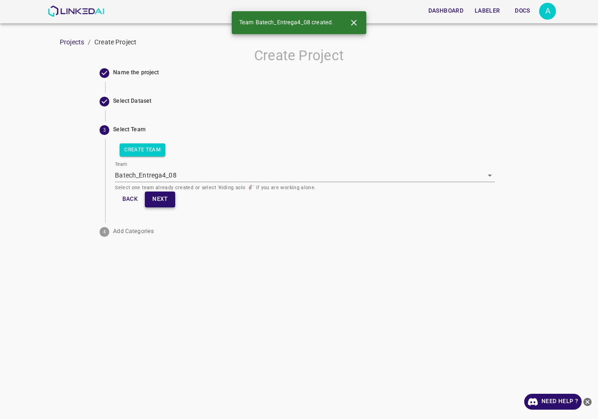
click at [168, 203] on button "Next" at bounding box center [160, 198] width 30 height 15
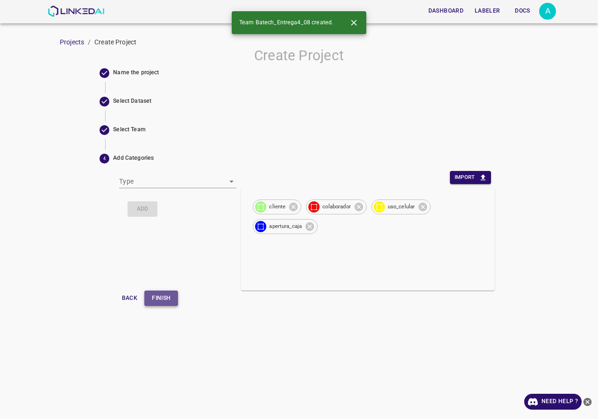
click at [173, 294] on button "Finish" at bounding box center [161, 297] width 34 height 15
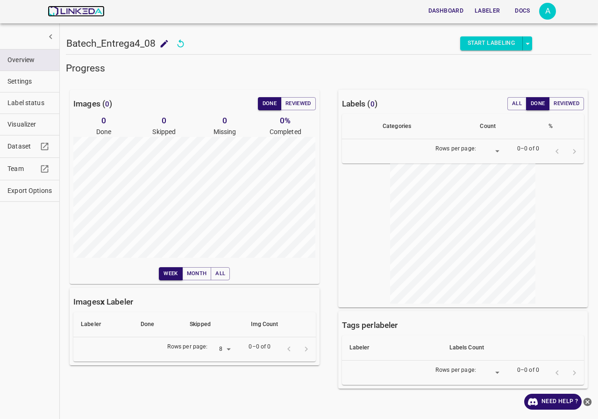
click at [87, 13] on img at bounding box center [76, 11] width 56 height 11
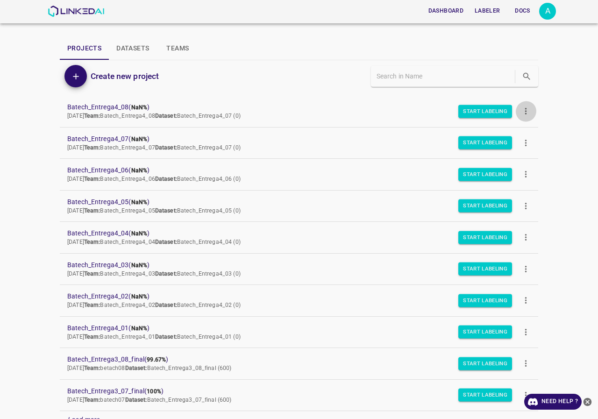
click at [522, 110] on icon "more" at bounding box center [526, 111] width 10 height 10
click at [545, 136] on span "Duplicate" at bounding box center [555, 133] width 44 height 10
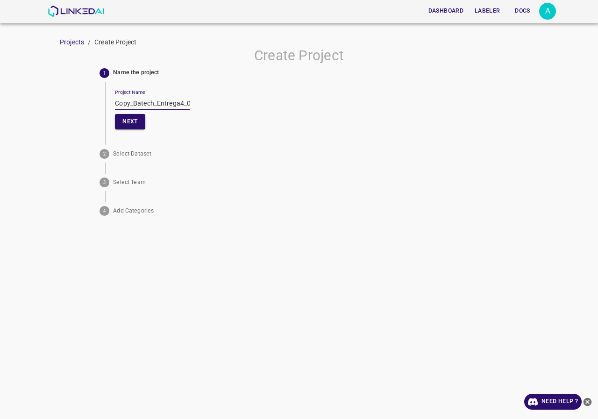
drag, startPoint x: 134, startPoint y: 103, endPoint x: 56, endPoint y: 106, distance: 78.5
click at [56, 106] on div "Create Project 1 Name the project Project Name Copy_Batech_Entrega4_08 Next 2 S…" at bounding box center [299, 133] width 598 height 172
click at [176, 106] on input "Batech_Entrega4_08" at bounding box center [152, 104] width 75 height 14
drag, startPoint x: 184, startPoint y: 104, endPoint x: 19, endPoint y: 106, distance: 165.3
click at [19, 106] on div "Create Project 1 Name the project Project Name Batech_Entrega4_09 Next 2 Select…" at bounding box center [299, 133] width 598 height 172
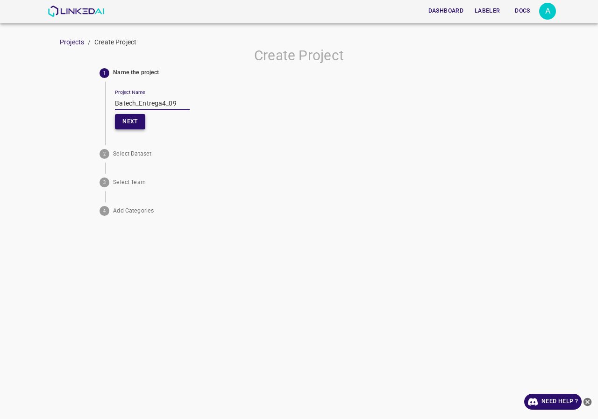
type input "Batech_Entrega4_09"
click at [132, 126] on button "Next" at bounding box center [130, 121] width 30 height 15
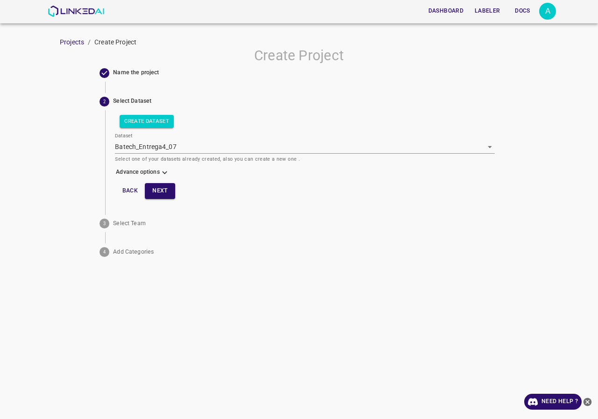
click at [163, 170] on icon at bounding box center [165, 173] width 10 height 10
click at [156, 200] on body "Dashboard Labeler Docs A Projects / Create Project Create Project Name the proj…" at bounding box center [299, 209] width 598 height 419
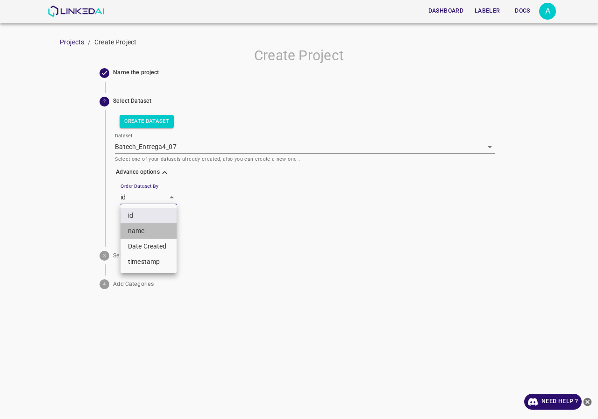
click at [147, 228] on li "name" at bounding box center [148, 230] width 56 height 15
type input "key"
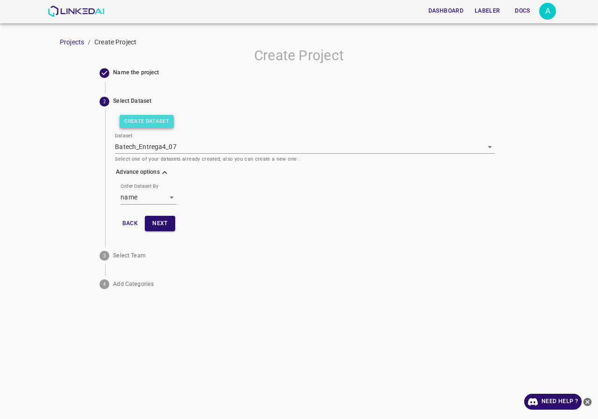
click at [157, 126] on button "Create Dataset" at bounding box center [147, 121] width 54 height 13
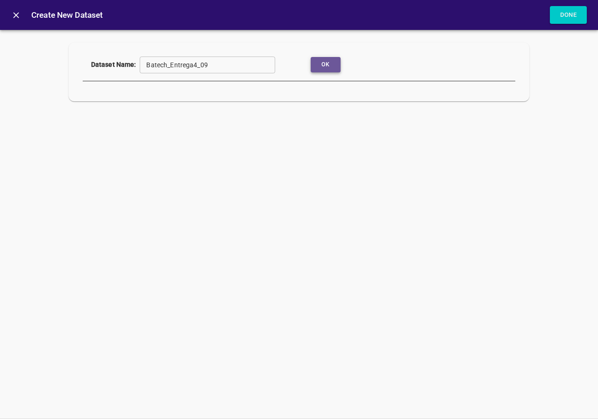
click at [320, 63] on button "Ok" at bounding box center [325, 64] width 30 height 15
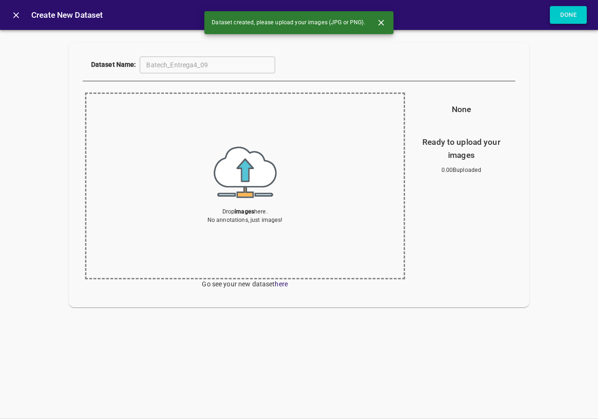
click at [566, 11] on button "Done" at bounding box center [567, 15] width 37 height 18
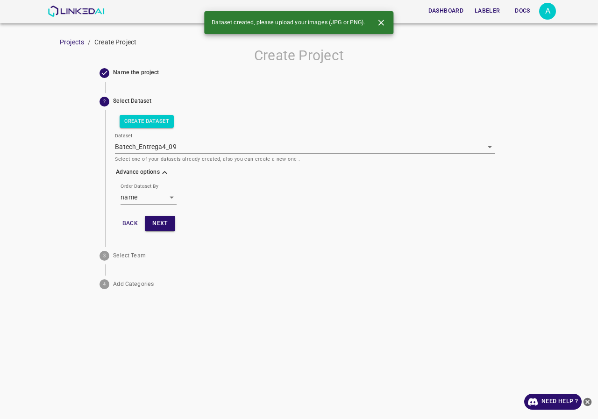
click at [158, 197] on body "Dashboard Labeler Docs A Projects / Create Project Create Project Name the proj…" at bounding box center [299, 209] width 598 height 419
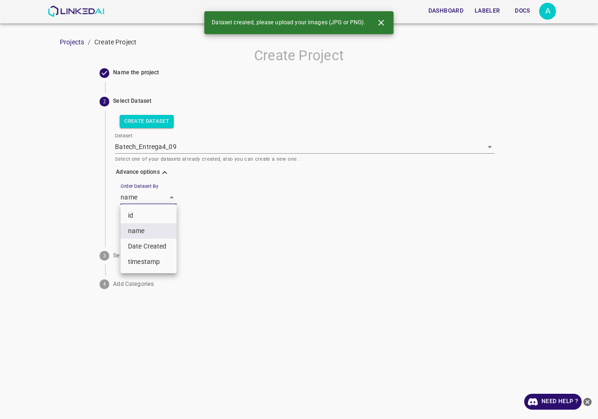
drag, startPoint x: 215, startPoint y: 189, endPoint x: 179, endPoint y: 230, distance: 54.9
click at [215, 189] on div at bounding box center [299, 209] width 598 height 419
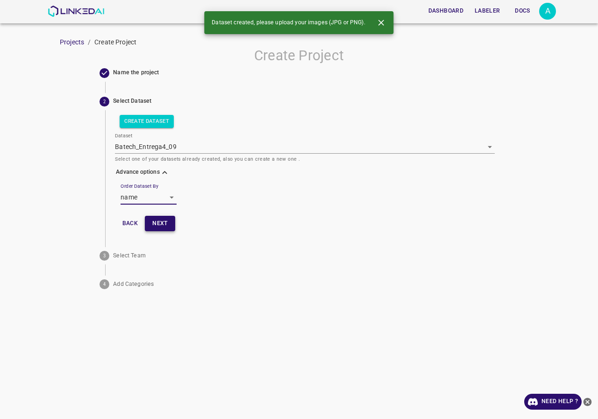
click at [161, 224] on button "Next" at bounding box center [160, 223] width 30 height 15
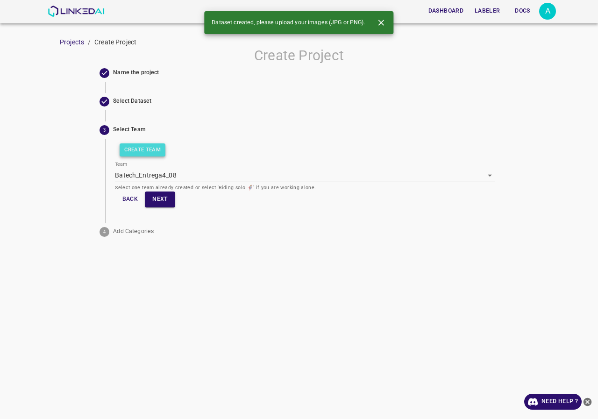
click at [156, 148] on button "Create Team" at bounding box center [143, 149] width 46 height 13
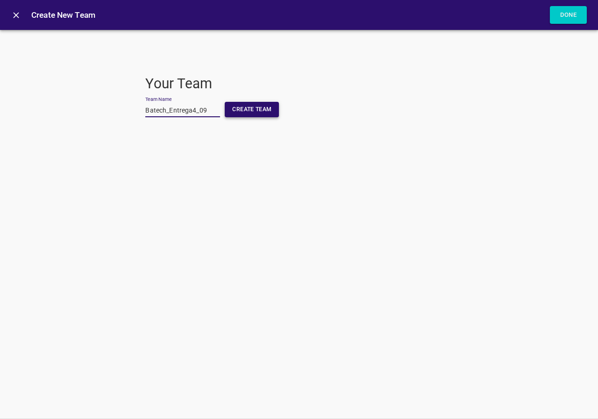
type input "Batech_Entrega4_09"
click at [254, 111] on button "Create Team" at bounding box center [252, 109] width 54 height 15
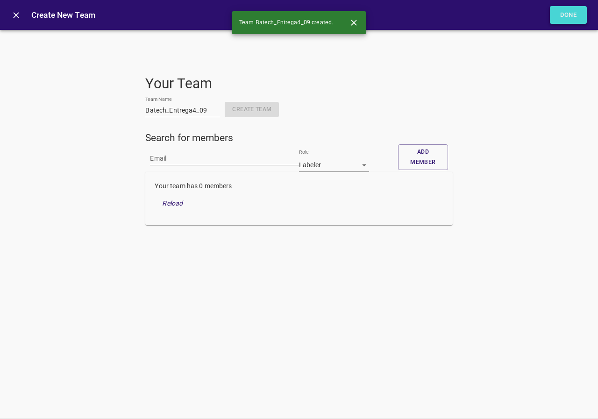
click at [585, 18] on button "Done" at bounding box center [567, 15] width 37 height 18
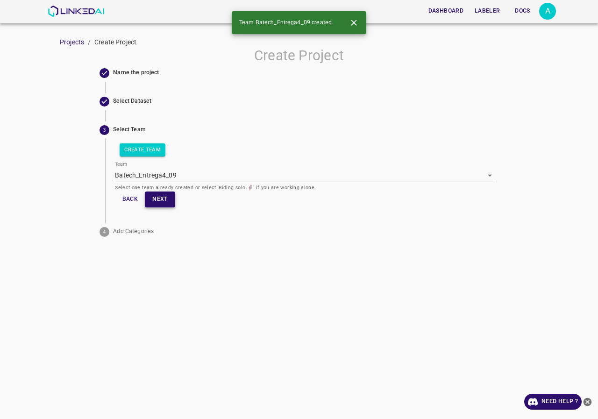
click at [165, 193] on button "Next" at bounding box center [160, 198] width 30 height 15
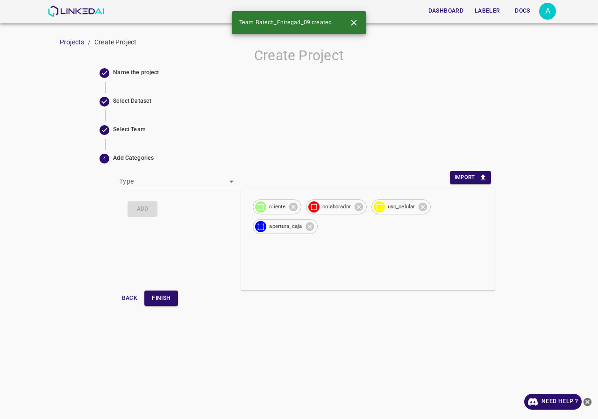
click at [170, 303] on button "Finish" at bounding box center [161, 297] width 34 height 15
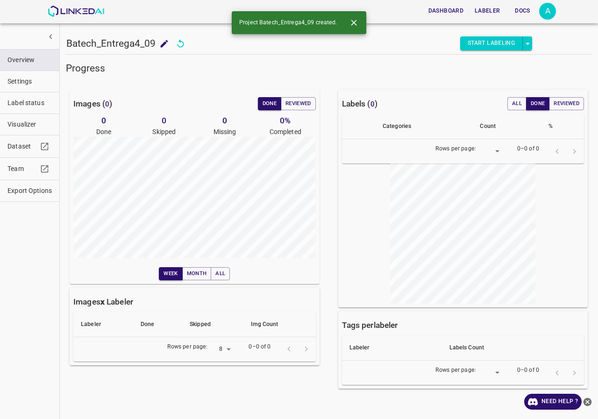
click at [77, 5] on div "Dashboard Labeler Docs A" at bounding box center [302, 11] width 508 height 22
click at [77, 9] on img at bounding box center [76, 11] width 56 height 11
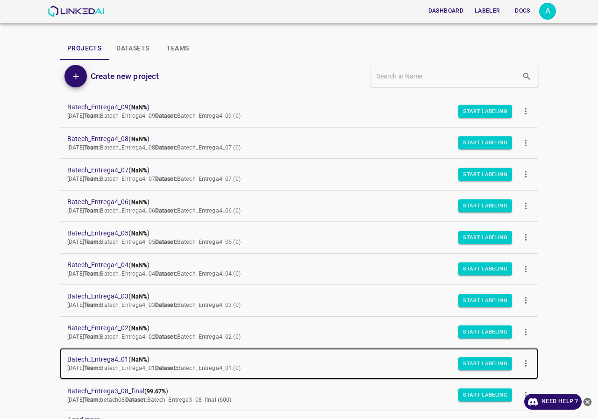
click at [111, 357] on span "Batech_Entrega4_01 ( NaN% )" at bounding box center [291, 359] width 448 height 10
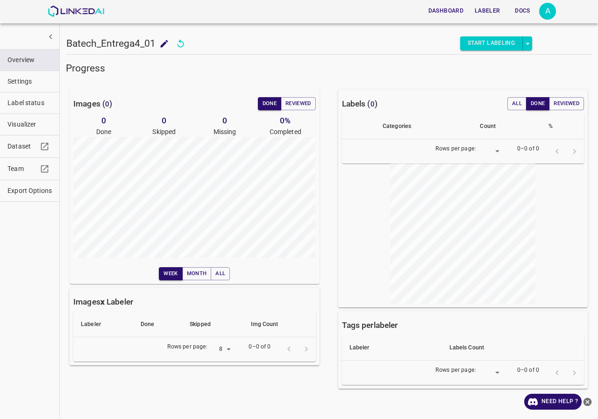
click at [38, 77] on span "Settings" at bounding box center [29, 82] width 44 height 10
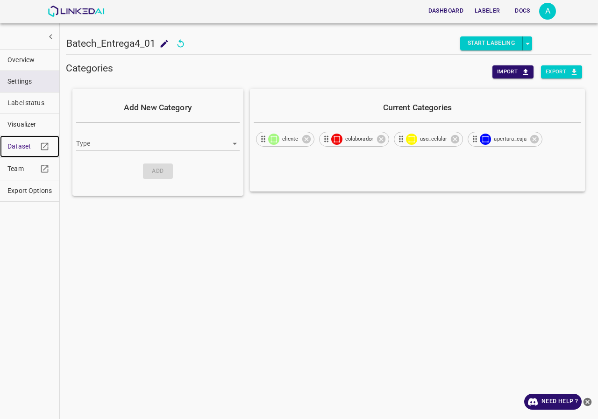
click at [19, 142] on span "Dataset" at bounding box center [22, 146] width 30 height 10
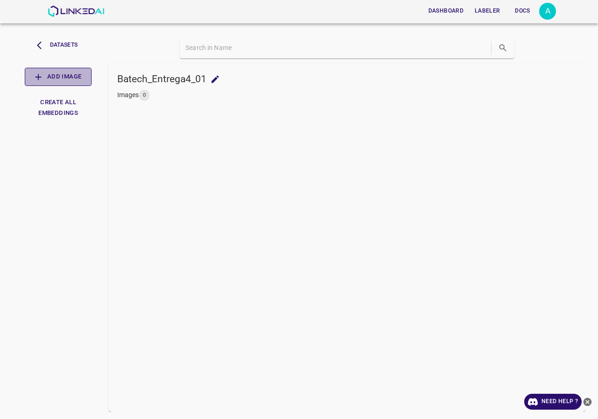
click at [60, 71] on button "Add Image" at bounding box center [58, 77] width 67 height 18
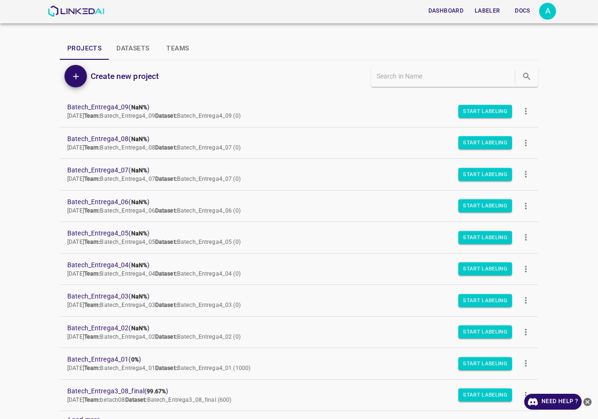
scroll to position [47, 0]
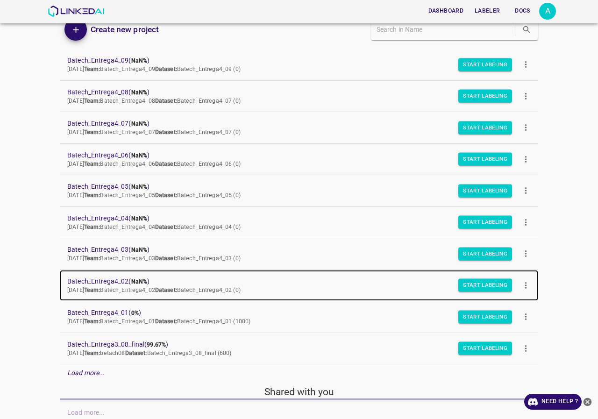
click at [117, 277] on span "Batech_Entrega4_02 ( NaN% )" at bounding box center [291, 281] width 448 height 10
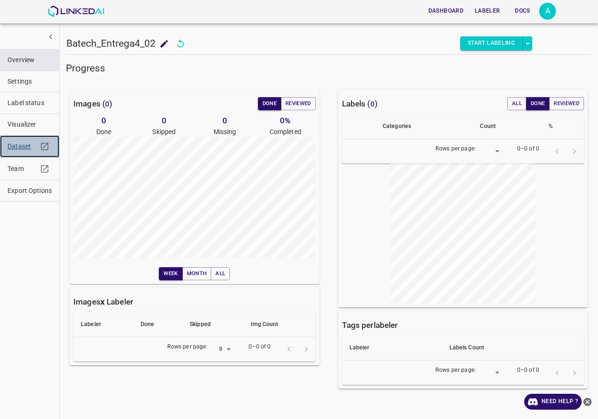
click at [21, 145] on span "Dataset" at bounding box center [22, 146] width 30 height 10
click at [79, 14] on img at bounding box center [76, 11] width 56 height 11
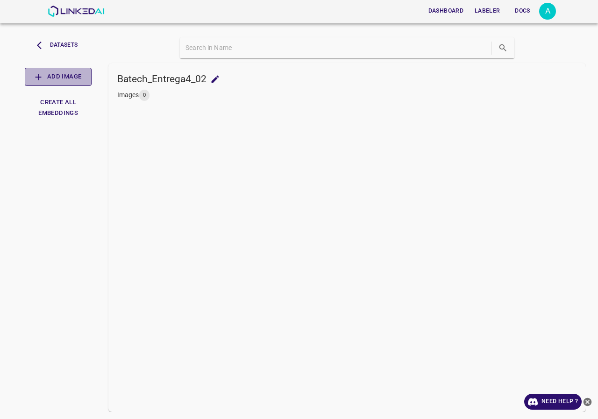
click at [83, 78] on button "Add Image" at bounding box center [58, 77] width 67 height 18
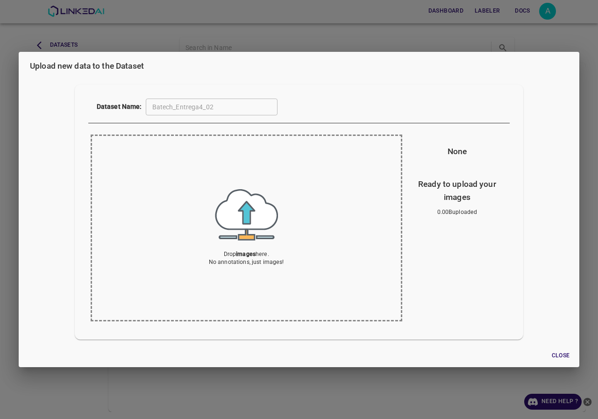
click at [254, 214] on img at bounding box center [246, 214] width 63 height 51
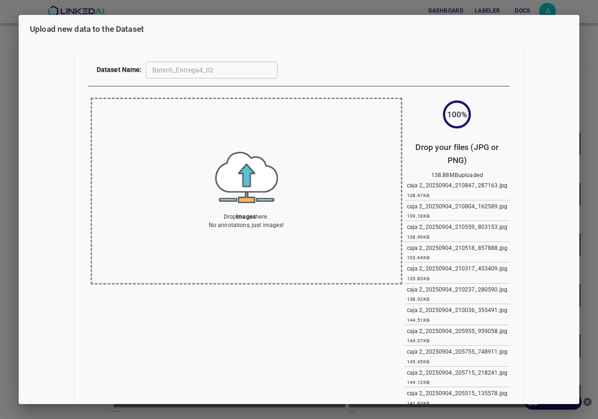
click at [1, 177] on div "Upload new data to the Dataset Dataset Name: Batech_Entrega4_02 ​ Drop images h…" at bounding box center [299, 209] width 598 height 419
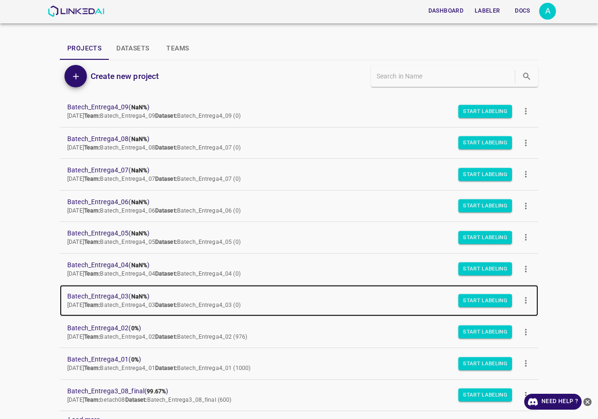
click at [115, 294] on span "Batech_Entrega4_03 ( NaN% )" at bounding box center [291, 296] width 448 height 10
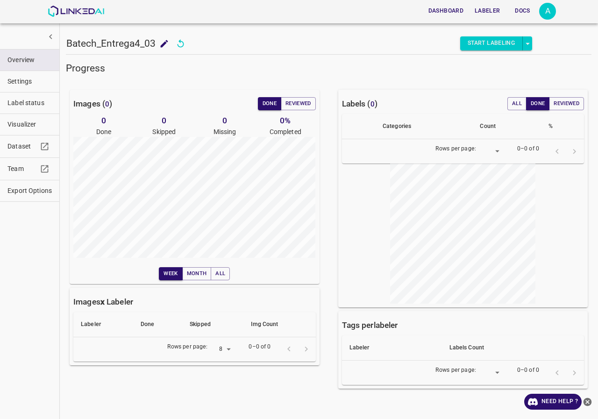
drag, startPoint x: 4, startPoint y: 280, endPoint x: 11, endPoint y: 261, distance: 20.1
click at [4, 280] on div "Overview Settings Label status Visualizer Dataset Team Export Options" at bounding box center [30, 209] width 60 height 419
click at [21, 145] on span "Dataset" at bounding box center [22, 146] width 30 height 10
click at [58, 7] on img at bounding box center [76, 11] width 56 height 11
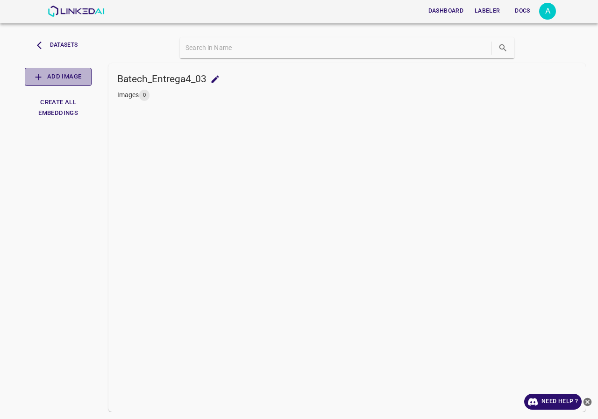
click at [55, 71] on button "Add Image" at bounding box center [58, 77] width 67 height 18
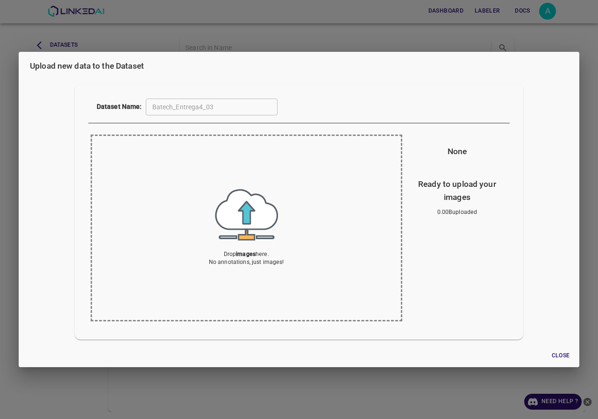
click at [253, 222] on img at bounding box center [246, 214] width 63 height 51
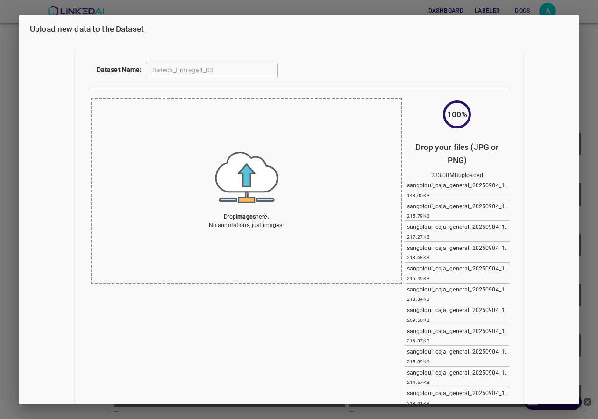
click at [10, 74] on div "Upload new data to the Dataset Dataset Name: Batech_Entrega4_03 ​ Drop images h…" at bounding box center [299, 209] width 598 height 419
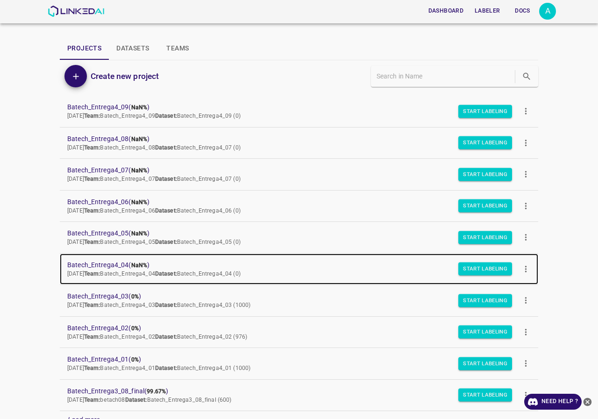
click at [111, 265] on span "Batech_Entrega4_04 ( NaN% )" at bounding box center [291, 265] width 448 height 10
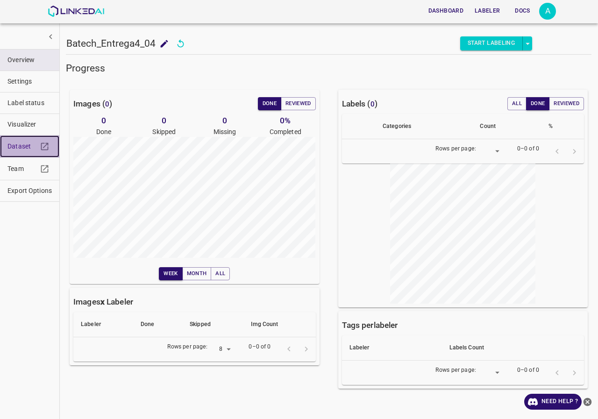
click at [21, 146] on span "Dataset" at bounding box center [22, 146] width 30 height 10
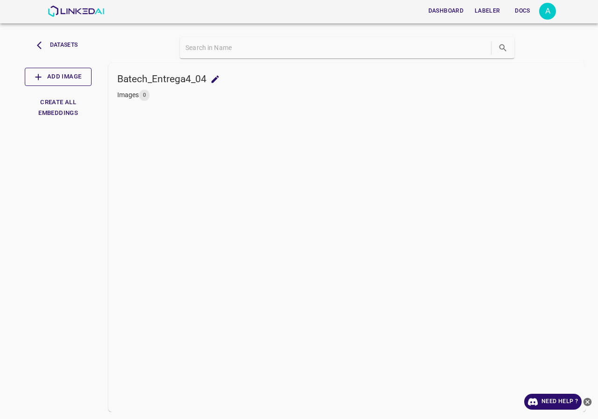
click at [59, 81] on button "Add Image" at bounding box center [58, 77] width 67 height 18
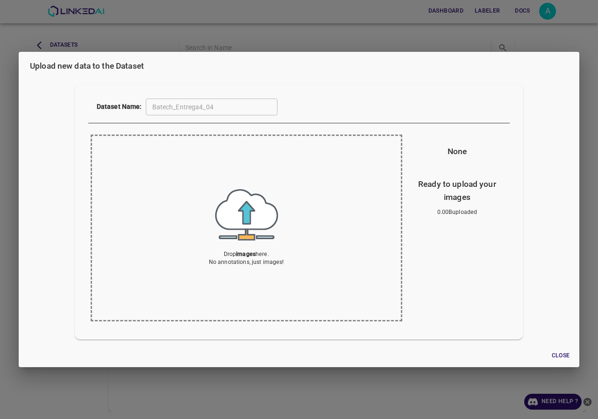
click at [245, 218] on img at bounding box center [246, 214] width 63 height 51
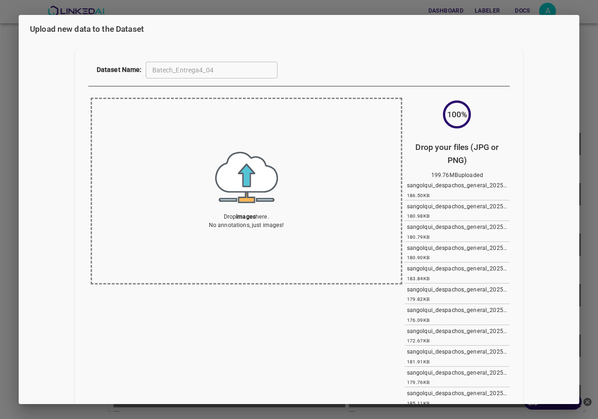
drag, startPoint x: 0, startPoint y: 101, endPoint x: 343, endPoint y: 0, distance: 357.3
click at [0, 101] on div "Upload new data to the Dataset Dataset Name: Batech_Entrega4_04 ​ Drop images h…" at bounding box center [299, 209] width 598 height 419
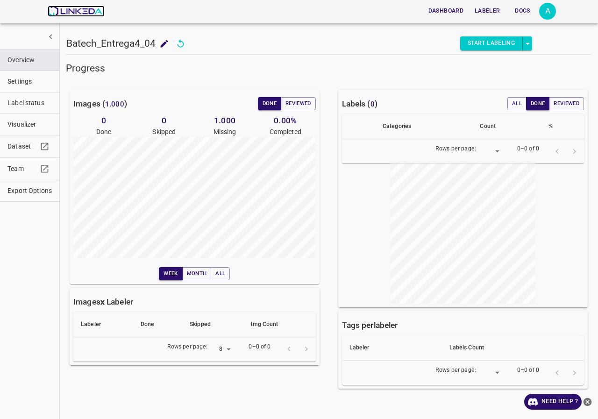
click at [63, 12] on img at bounding box center [76, 11] width 56 height 11
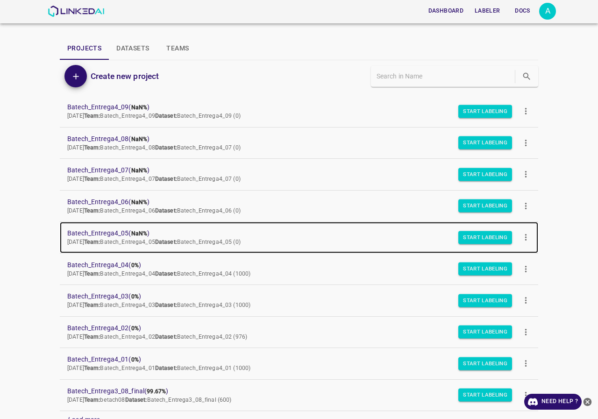
click at [118, 231] on span "Batech_Entrega4_05 ( NaN% )" at bounding box center [291, 233] width 448 height 10
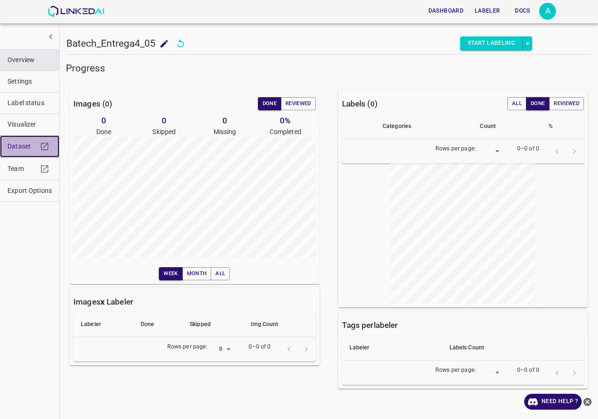
click at [19, 139] on link "Dataset" at bounding box center [29, 146] width 59 height 22
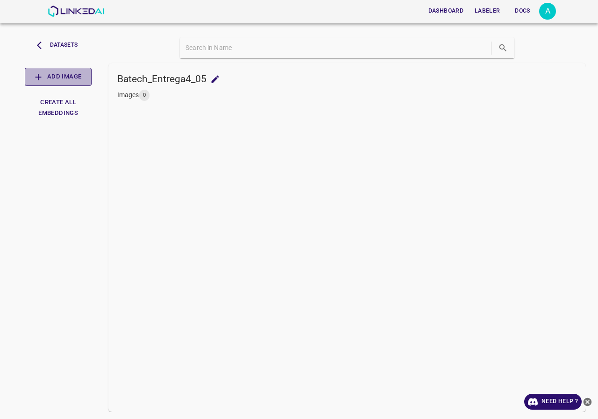
click at [63, 80] on button "Add Image" at bounding box center [58, 77] width 67 height 18
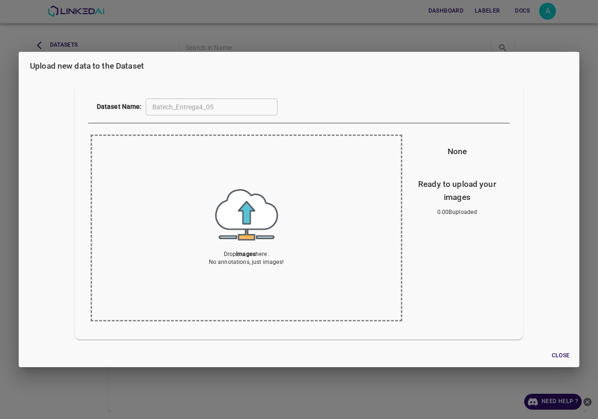
click at [244, 222] on img at bounding box center [246, 214] width 63 height 51
